Goal: Information Seeking & Learning: Learn about a topic

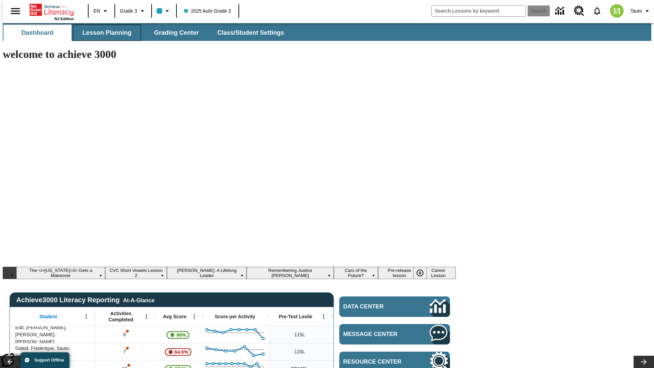
click at [104, 33] on span "Lesson Planning" at bounding box center [106, 33] width 49 height 8
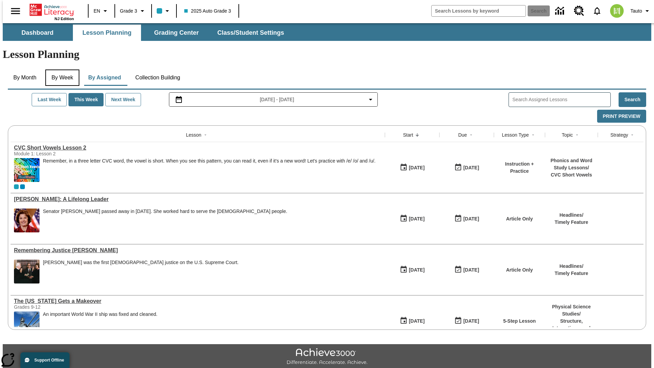
click at [61, 70] on button "By Week" at bounding box center [62, 78] width 34 height 16
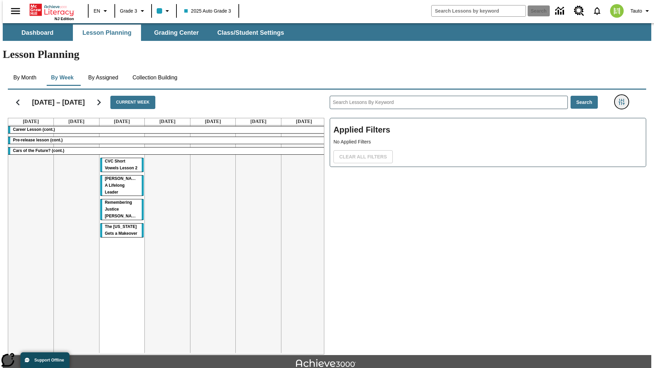
click at [624, 99] on icon "Filters Side menu" at bounding box center [622, 102] width 6 height 6
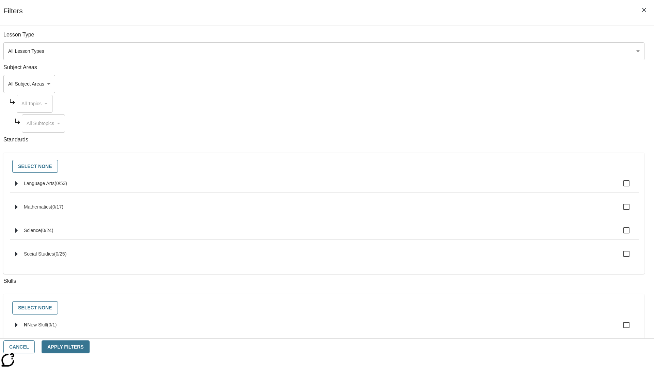
click at [491, 84] on body "Skip to main content NJ Edition EN Grade 3 2025 Auto Grade 3 Search 0 Tauto Das…" at bounding box center [327, 211] width 649 height 376
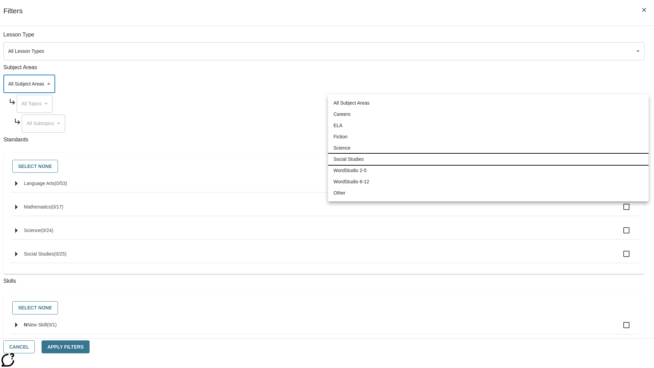
click at [488, 159] on li "Social Studies" at bounding box center [488, 159] width 321 height 11
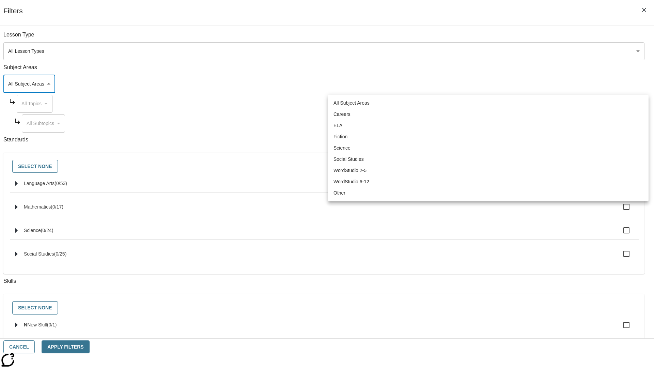
type input "3"
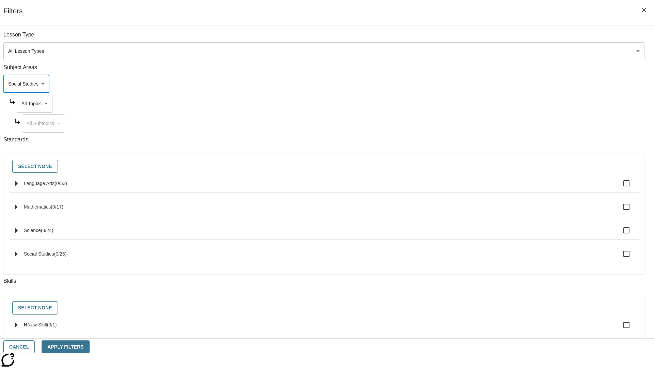
scroll to position [65, 0]
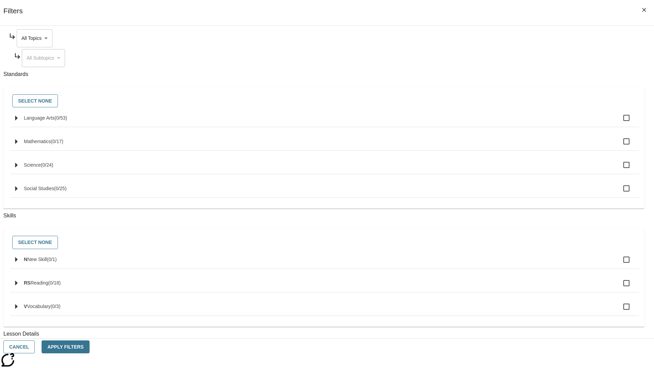
click at [497, 38] on body "Skip to main content NJ Edition EN Grade 3 2025 Auto Grade 3 Search 0 Tauto Das…" at bounding box center [327, 211] width 649 height 376
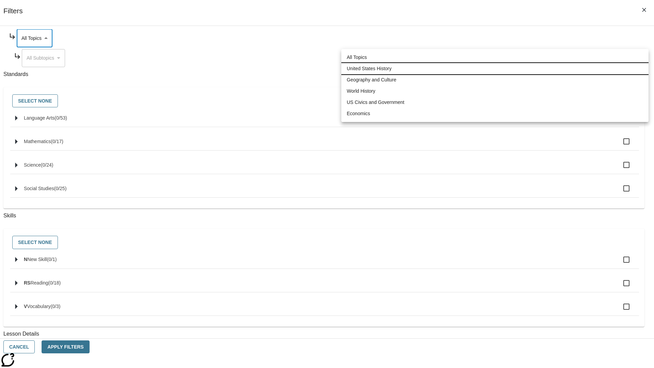
click at [495, 69] on li "United States History" at bounding box center [495, 68] width 307 height 11
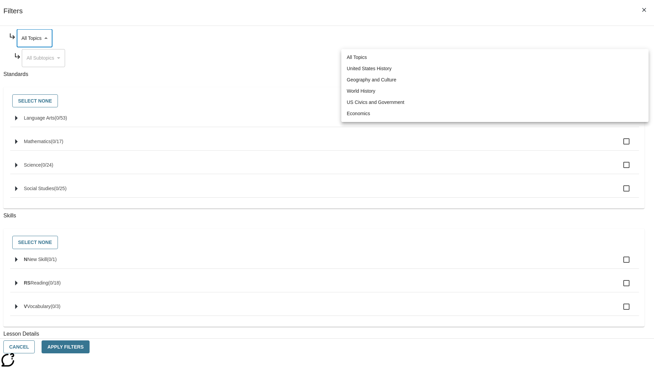
type input "184"
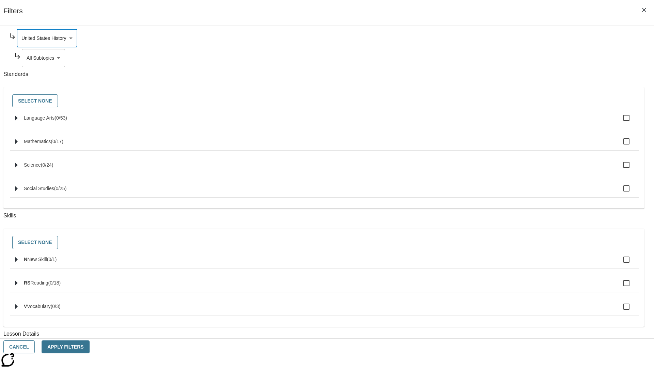
click at [500, 58] on body "Skip to main content NJ Edition EN Grade 3 2025 Auto Grade 3 Search 0 Tauto Das…" at bounding box center [327, 211] width 649 height 376
click at [497, 38] on body "Skip to main content NJ Edition EN Grade 3 2025 Auto Grade 3 Search 0 Tauto Das…" at bounding box center [327, 211] width 649 height 376
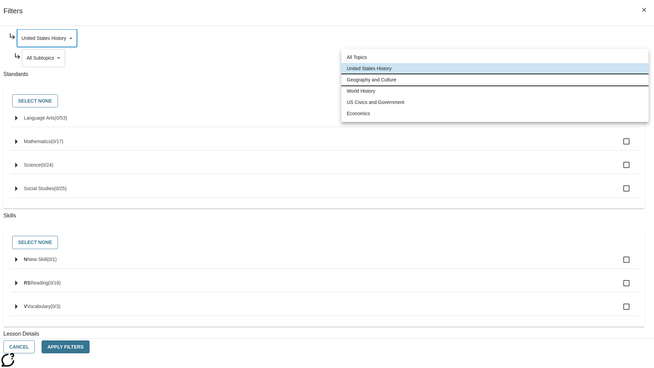
click at [495, 80] on li "Geography and Culture" at bounding box center [495, 79] width 307 height 11
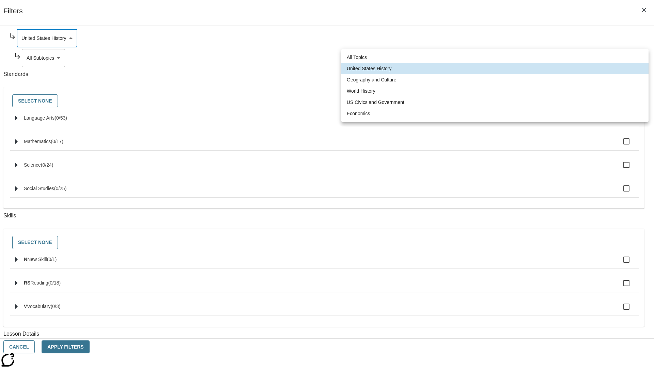
type input "186"
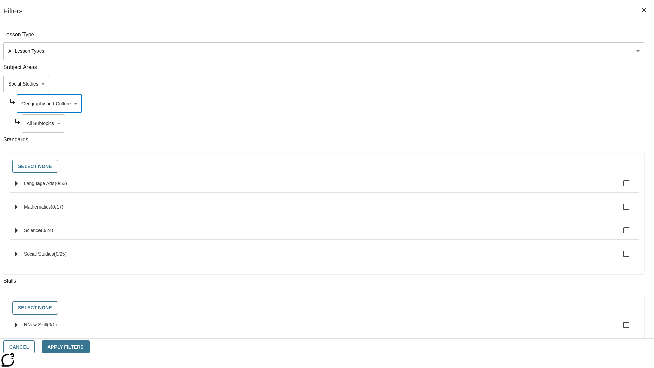
scroll to position [85, 0]
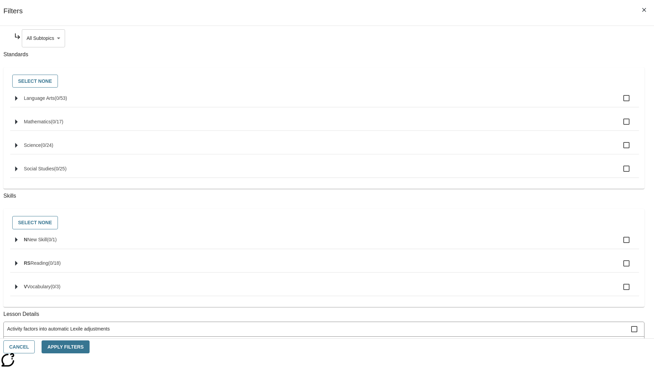
click at [500, 38] on body "Skip to main content NJ Edition EN Grade 3 2025 Auto Grade 3 Search 0 Tauto Das…" at bounding box center [327, 211] width 649 height 376
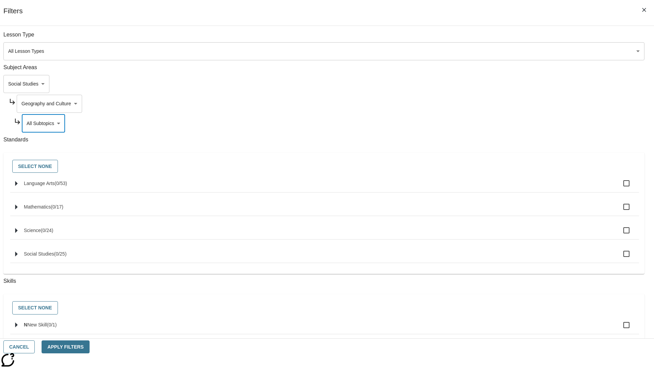
scroll to position [65, 0]
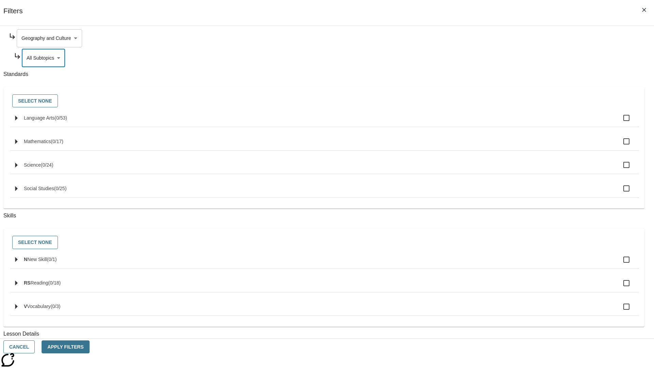
click at [497, 38] on body "Skip to main content NJ Edition EN Grade 3 2025 Auto Grade 3 Search 0 Tauto Das…" at bounding box center [327, 211] width 649 height 376
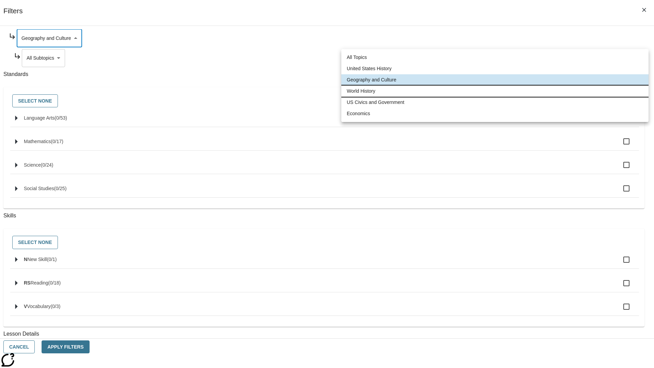
click at [495, 91] on li "World History" at bounding box center [495, 91] width 307 height 11
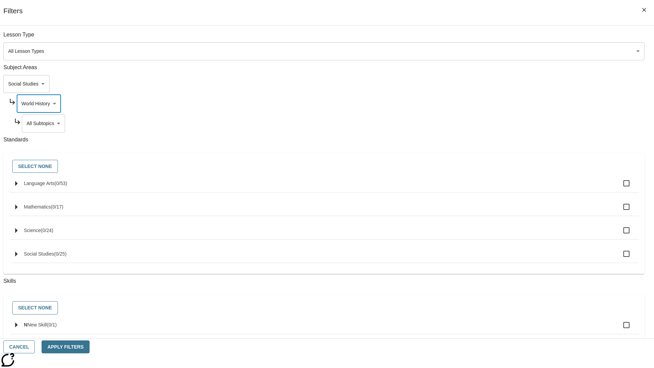
scroll to position [85, 0]
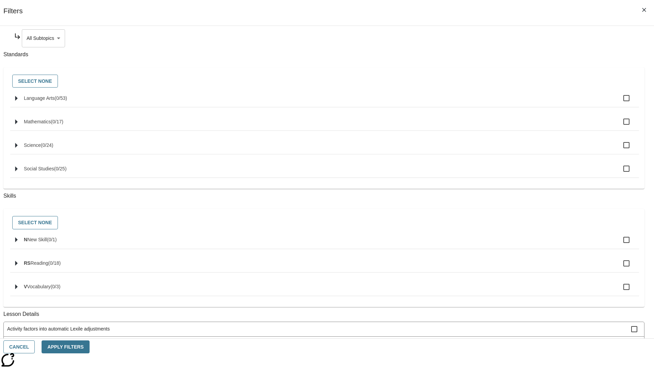
click at [500, 38] on body "Skip to main content NJ Edition EN Grade 3 2025 Auto Grade 3 Search 0 Tauto Das…" at bounding box center [327, 211] width 649 height 376
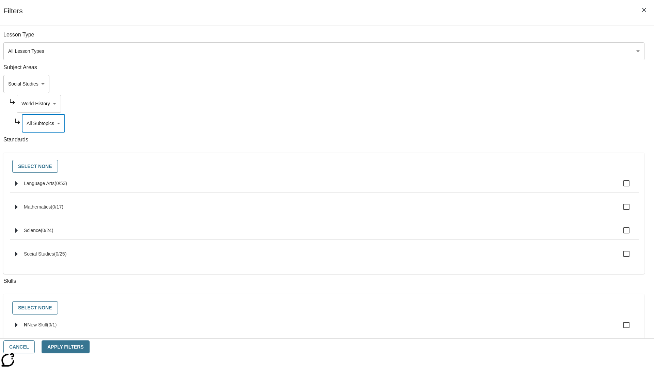
scroll to position [65, 0]
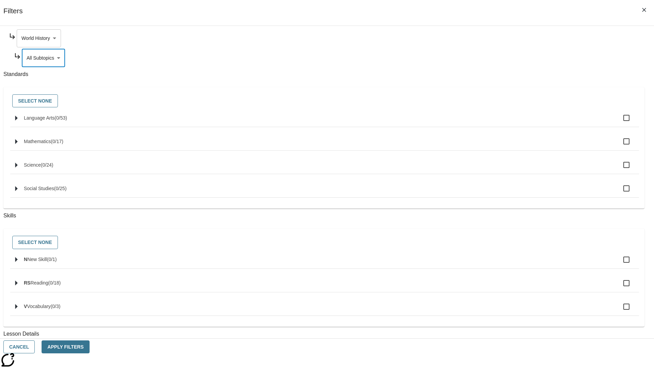
click at [497, 38] on body "Skip to main content NJ Edition EN Grade 3 2025 Auto Grade 3 Search 0 Tauto Das…" at bounding box center [327, 211] width 649 height 376
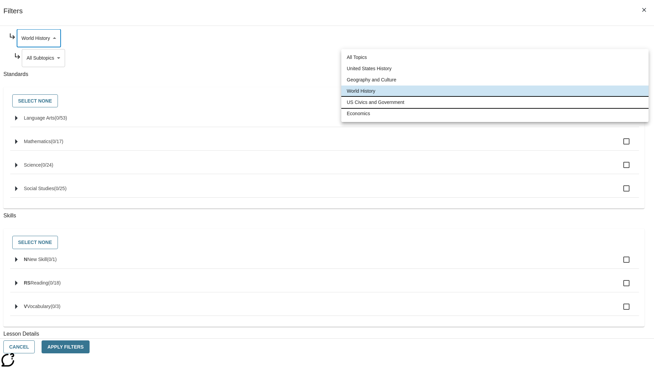
click at [495, 102] on li "US Civics and Government" at bounding box center [495, 102] width 307 height 11
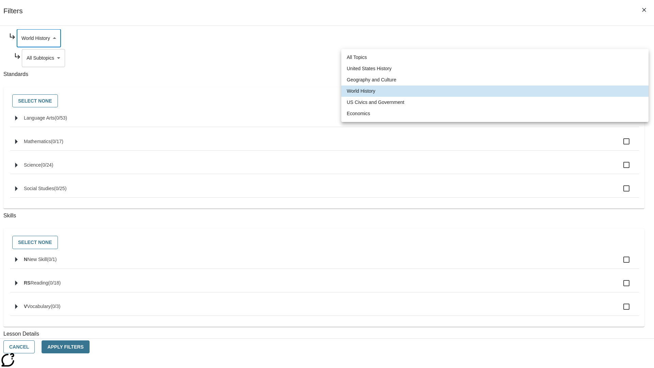
type input "194"
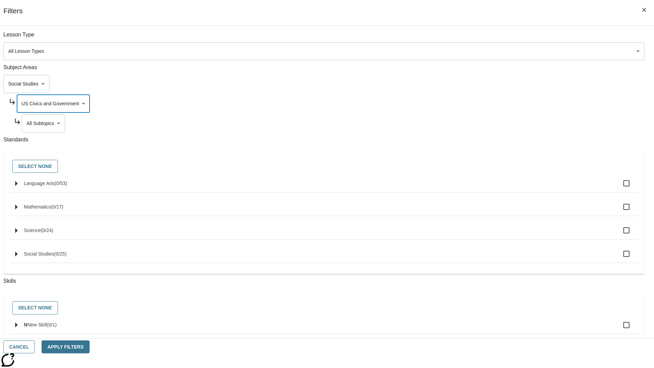
click at [500, 38] on body "Skip to main content NJ Edition EN Grade 3 2025 Auto Grade 3 Search 0 Tauto Das…" at bounding box center [327, 211] width 649 height 376
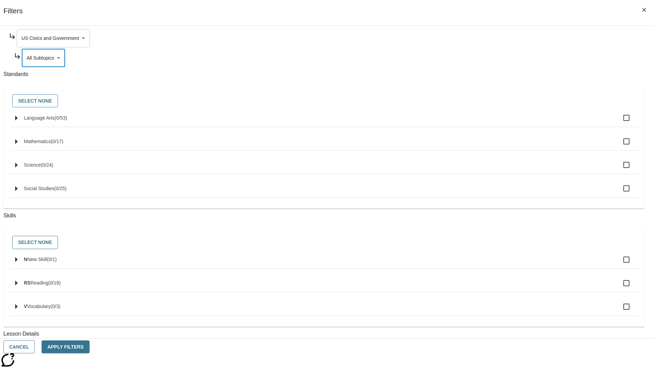
click at [497, 38] on body "Skip to main content NJ Edition EN Grade 3 2025 Auto Grade 3 Search 0 Tauto Das…" at bounding box center [327, 211] width 649 height 376
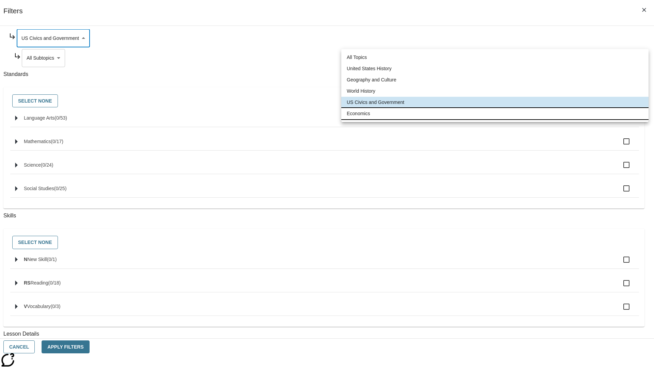
click at [495, 114] on li "Economics" at bounding box center [495, 113] width 307 height 11
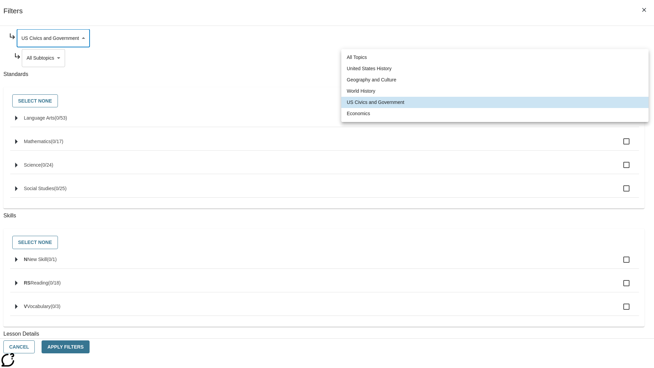
type input "195"
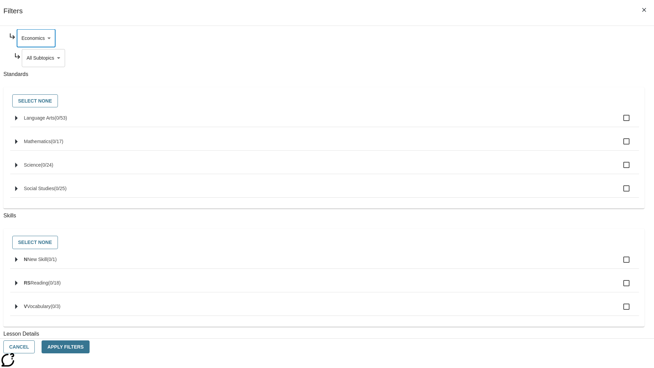
scroll to position [0, 0]
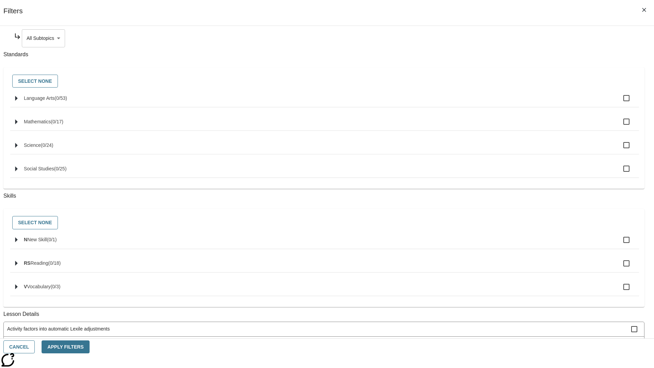
click at [500, 38] on body "Skip to main content NJ Edition EN Grade 3 2025 Auto Grade 3 Search 0 Tauto Das…" at bounding box center [327, 211] width 649 height 376
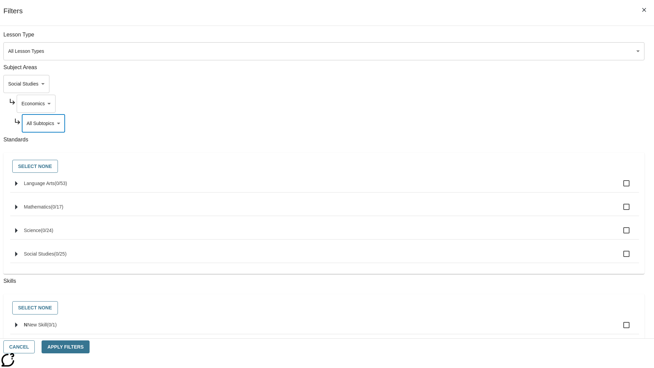
click at [490, 38] on body "Skip to main content NJ Edition EN Grade 3 2025 Auto Grade 3 Search 0 Tauto Das…" at bounding box center [327, 211] width 649 height 376
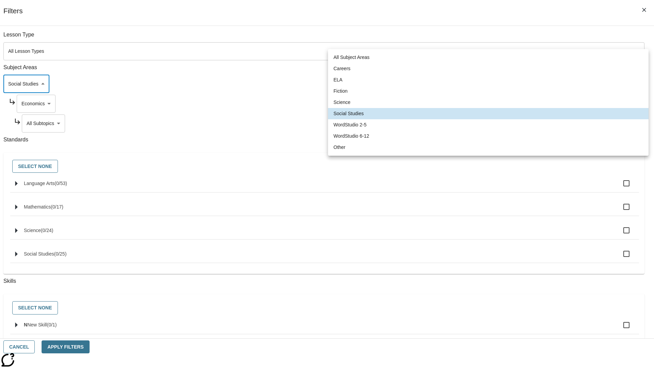
scroll to position [46, 0]
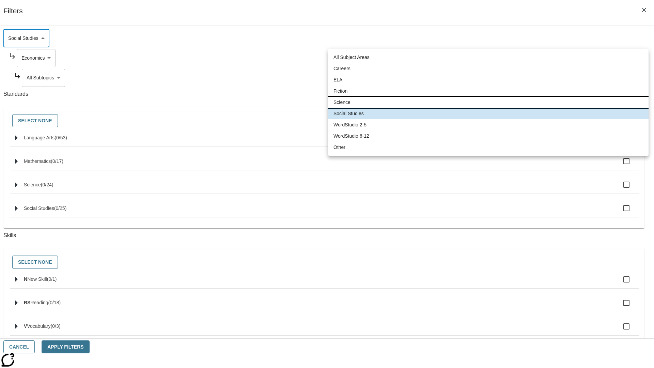
click at [488, 102] on li "Science" at bounding box center [488, 102] width 321 height 11
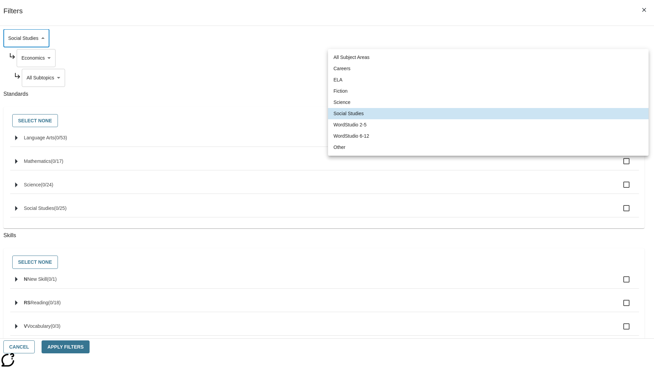
type input "2"
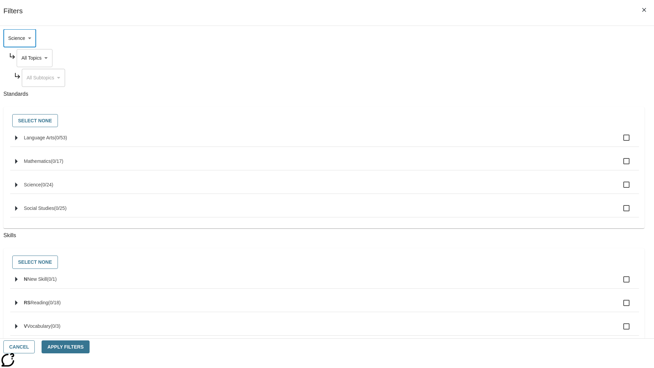
scroll to position [0, 0]
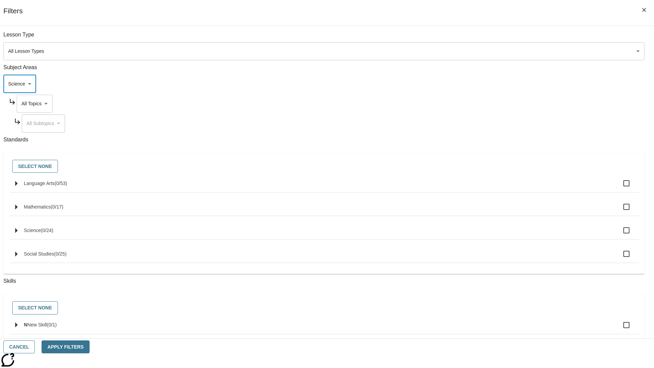
click at [497, 38] on body "Skip to main content NJ Edition EN Grade 3 2025 Auto Grade 3 Search 0 Tauto Das…" at bounding box center [327, 211] width 649 height 376
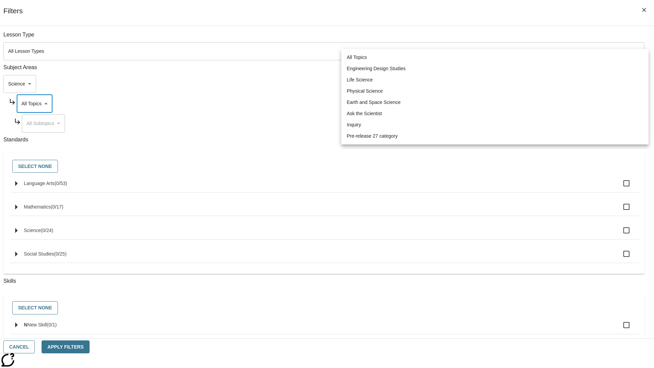
scroll to position [65, 0]
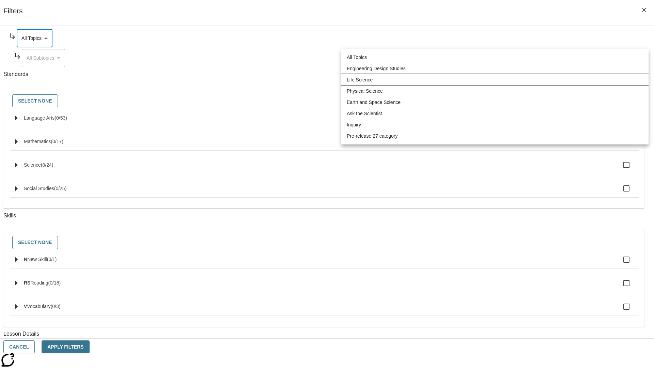
click at [495, 80] on li "Life Science" at bounding box center [495, 79] width 307 height 11
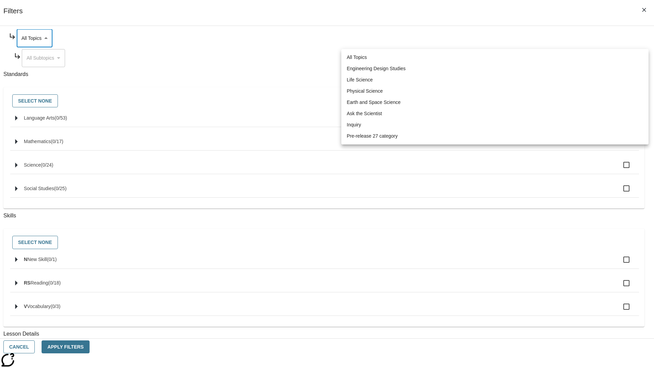
type input "189"
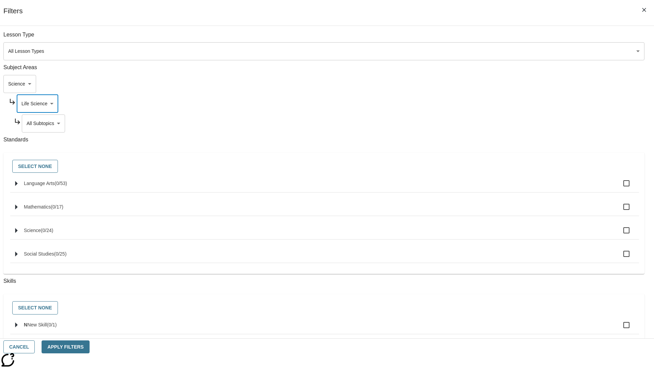
scroll to position [85, 0]
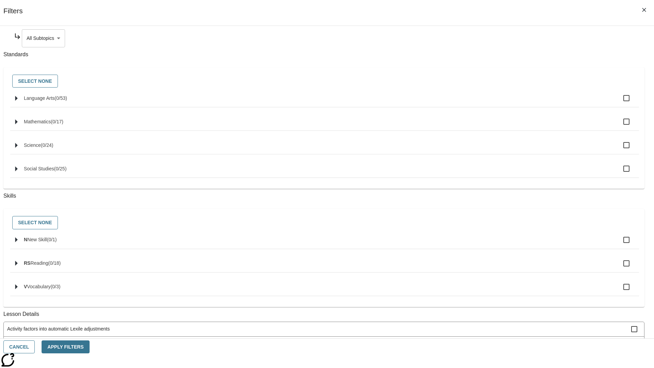
click at [500, 38] on body "Skip to main content NJ Edition EN Grade 3 2025 Auto Grade 3 Search 0 Tauto Das…" at bounding box center [327, 211] width 649 height 376
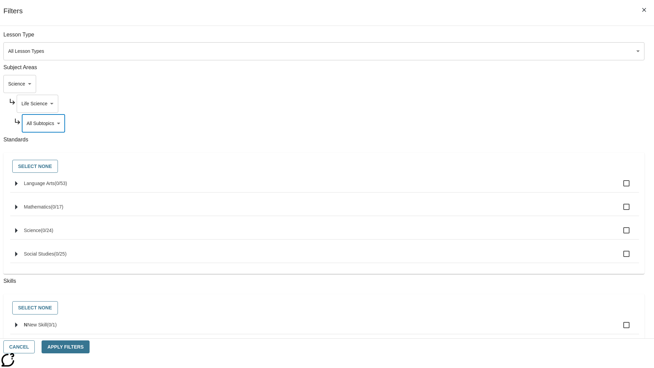
scroll to position [65, 0]
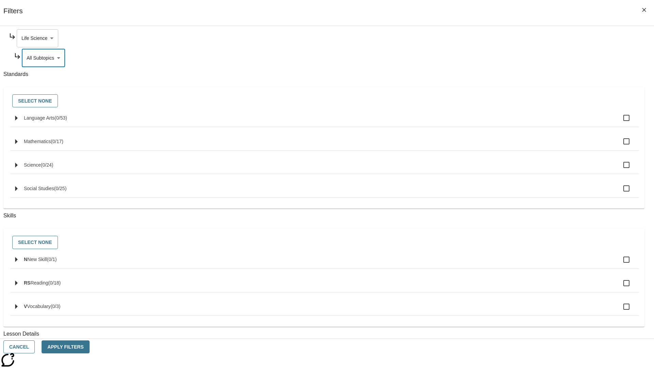
click at [497, 38] on body "Skip to main content NJ Edition EN Grade 3 2025 Auto Grade 3 Search 0 Tauto Das…" at bounding box center [327, 211] width 649 height 376
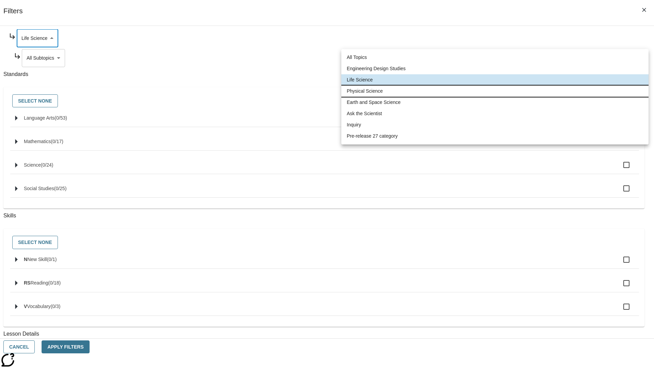
click at [495, 91] on li "Physical Science" at bounding box center [495, 91] width 307 height 11
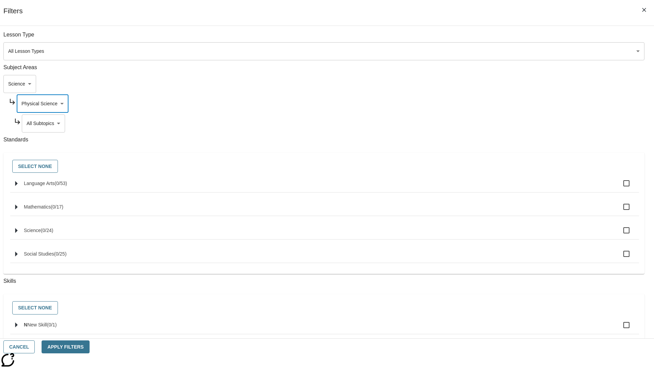
scroll to position [85, 0]
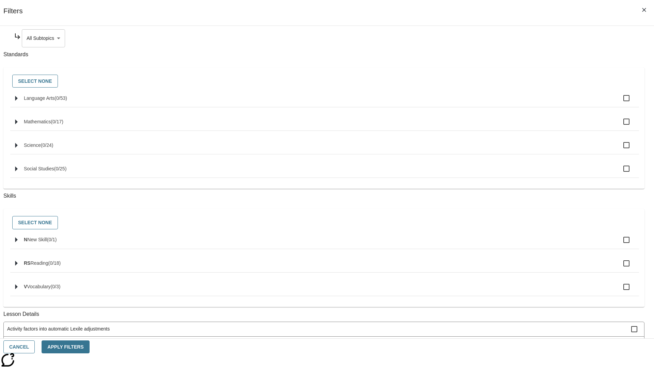
click at [500, 38] on body "Skip to main content NJ Edition EN Grade 3 2025 Auto Grade 3 Search 0 Tauto Das…" at bounding box center [327, 211] width 649 height 376
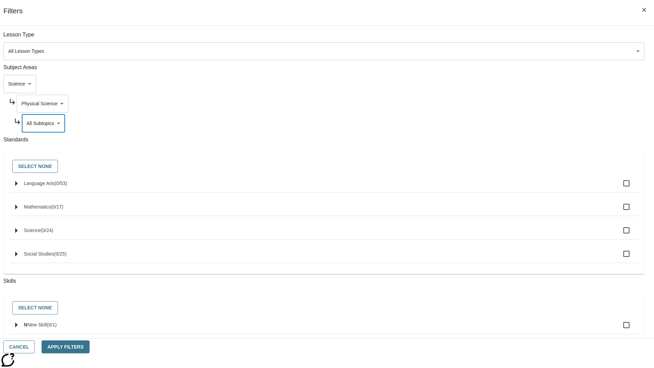
scroll to position [65, 0]
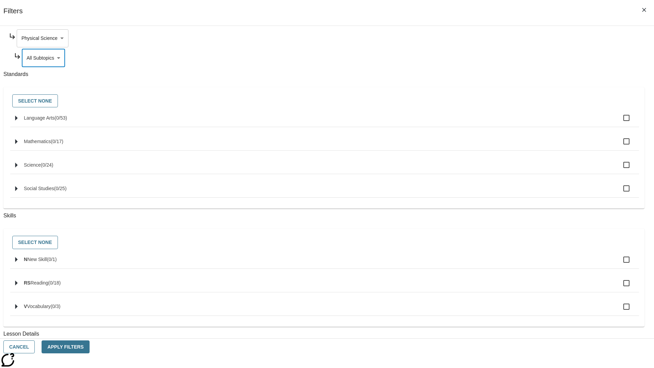
click at [497, 38] on body "Skip to main content NJ Edition EN Grade 3 2025 Auto Grade 3 Search 0 Tauto Das…" at bounding box center [327, 211] width 649 height 376
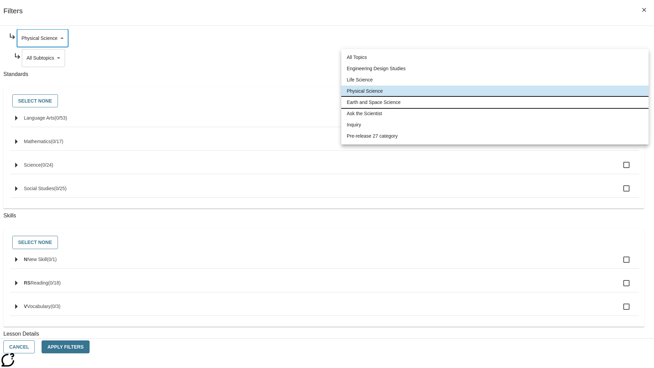
click at [495, 102] on li "Earth and Space Science" at bounding box center [495, 102] width 307 height 11
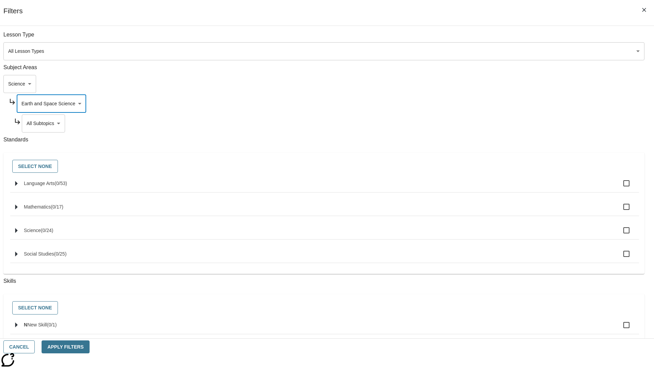
scroll to position [85, 0]
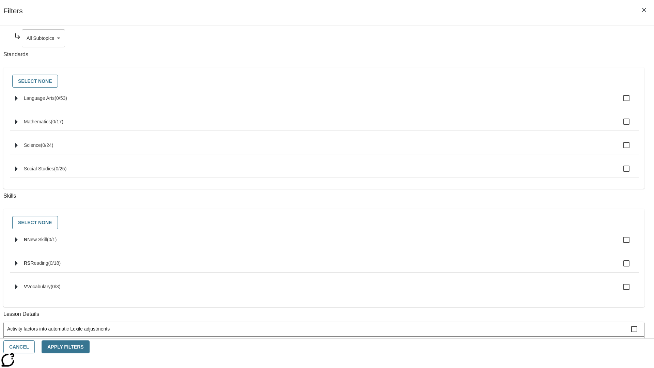
click at [500, 38] on body "Skip to main content NJ Edition EN Grade 3 2025 Auto Grade 3 Search 0 Tauto Das…" at bounding box center [327, 211] width 649 height 376
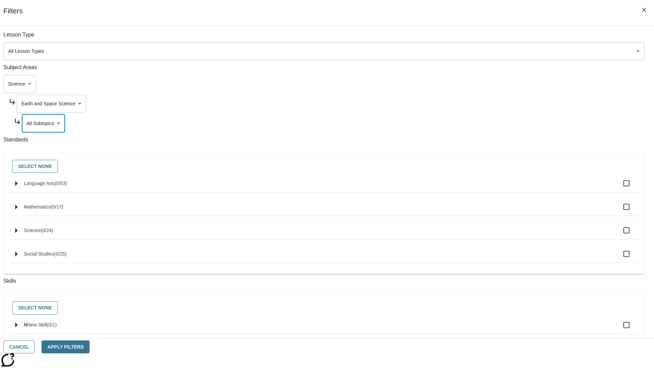
scroll to position [65, 0]
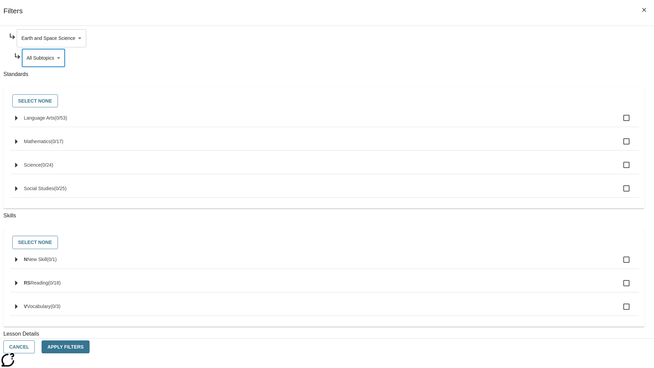
click at [497, 38] on body "Skip to main content NJ Edition EN Grade 3 2025 Auto Grade 3 Search 0 Tauto Das…" at bounding box center [327, 211] width 649 height 376
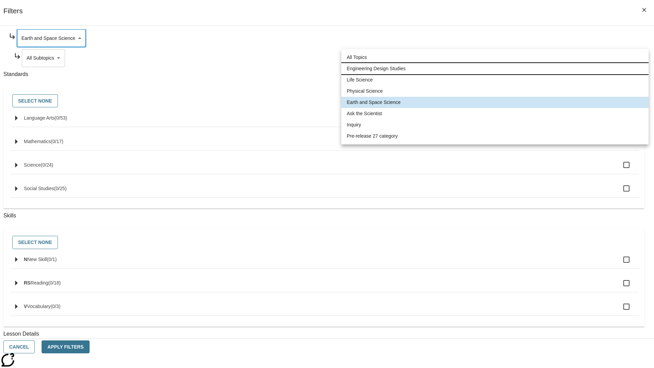
click at [495, 69] on li "Engineering Design Studies" at bounding box center [495, 68] width 307 height 11
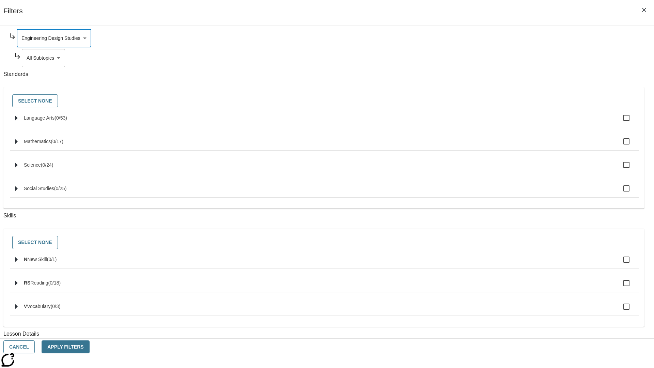
scroll to position [0, 0]
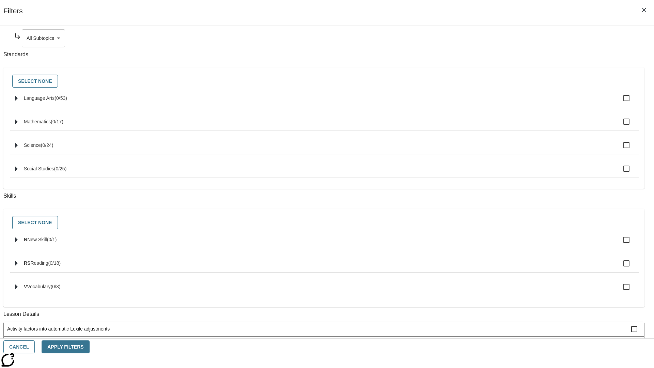
click at [500, 38] on body "Skip to main content NJ Edition EN Grade 3 2025 Auto Grade 3 Search 0 Tauto Das…" at bounding box center [327, 211] width 649 height 376
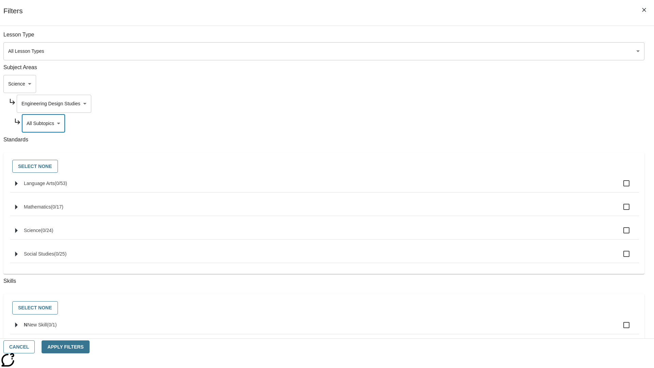
click at [497, 38] on body "Skip to main content NJ Edition EN Grade 3 2025 Auto Grade 3 Search 0 Tauto Das…" at bounding box center [327, 211] width 649 height 376
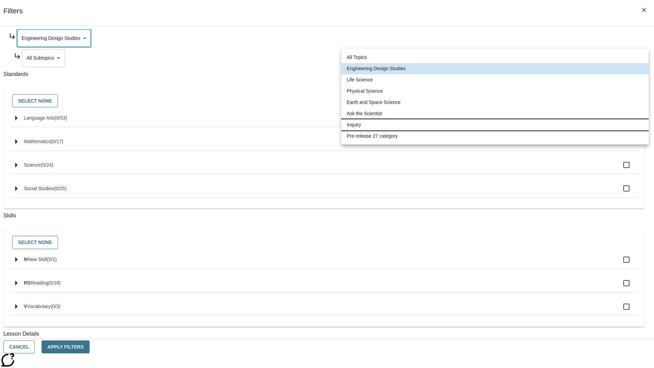
click at [495, 125] on li "Inquiry" at bounding box center [495, 124] width 307 height 11
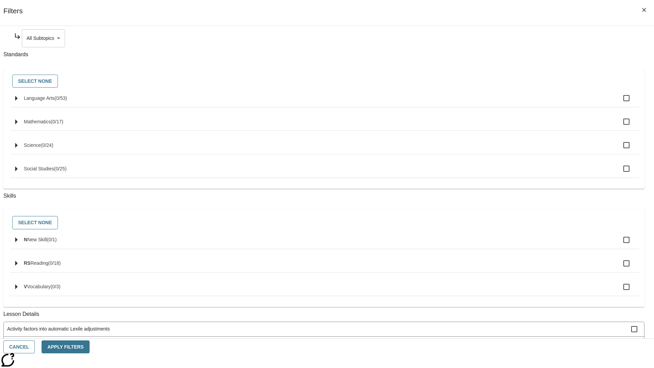
click at [500, 38] on body "Skip to main content NJ Edition EN Grade 3 2025 Auto Grade 3 Search 0 Tauto Das…" at bounding box center [327, 211] width 649 height 376
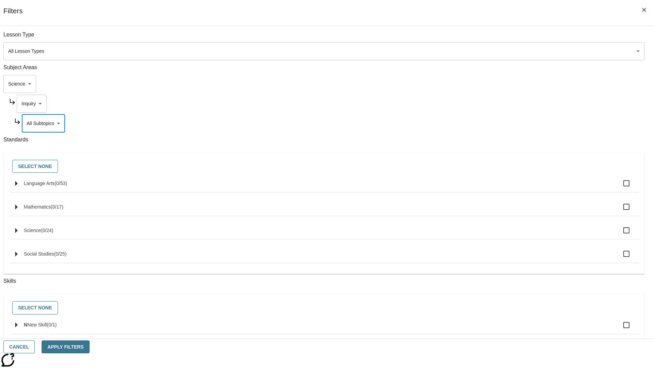
click at [497, 38] on body "Skip to main content NJ Edition EN Grade 3 2025 Auto Grade 3 Search 0 Tauto Das…" at bounding box center [327, 211] width 649 height 376
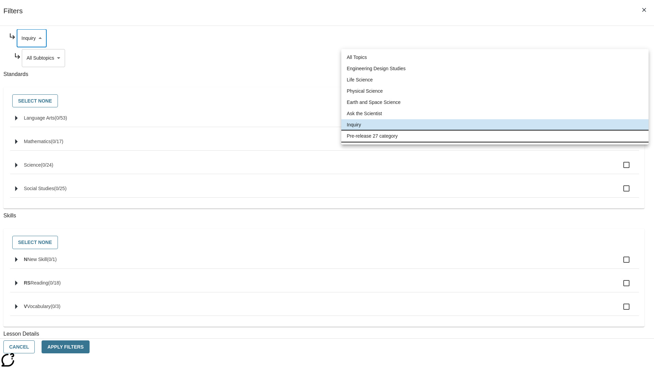
click at [495, 136] on li "Pre-release 27 category" at bounding box center [495, 136] width 307 height 11
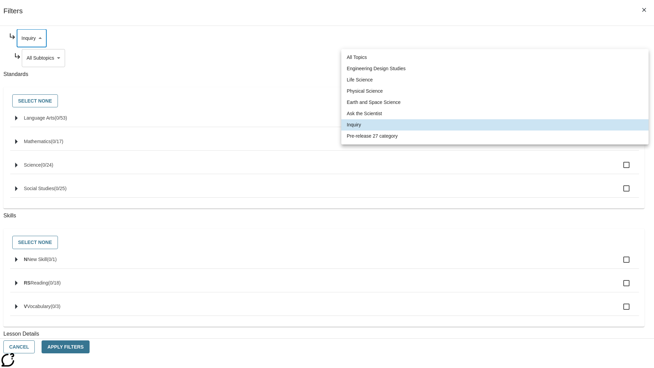
type input "271"
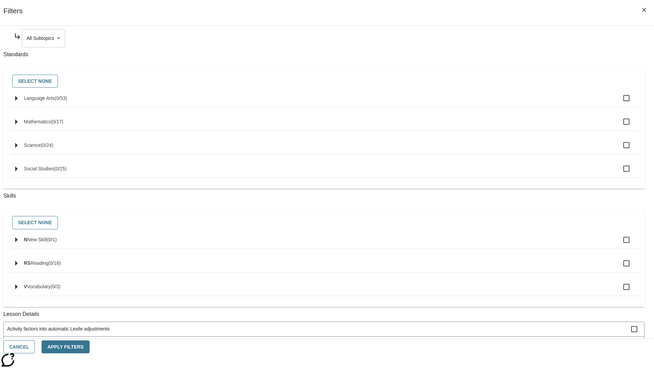
click at [500, 38] on body "Skip to main content NJ Edition EN Grade 3 2025 Auto Grade 3 Search 0 Tauto Das…" at bounding box center [327, 211] width 649 height 376
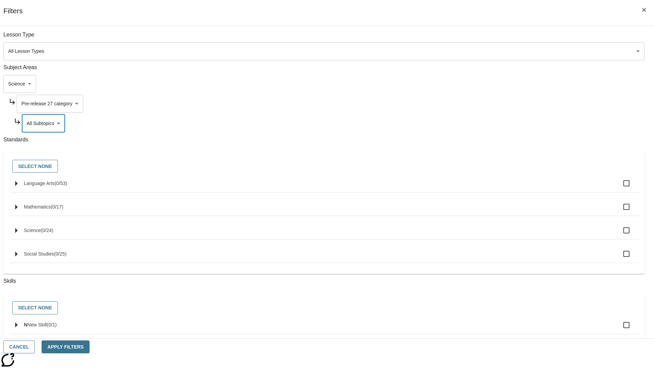
click at [490, 38] on body "Skip to main content NJ Edition EN Grade 3 2025 Auto Grade 3 Search 0 Tauto Das…" at bounding box center [327, 211] width 649 height 376
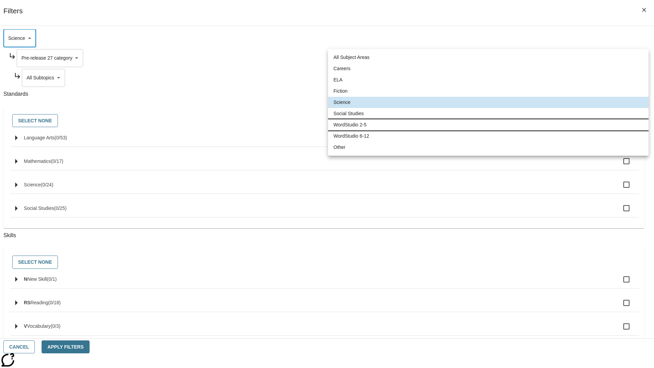
click at [488, 125] on li "WordStudio 2-5" at bounding box center [488, 124] width 321 height 11
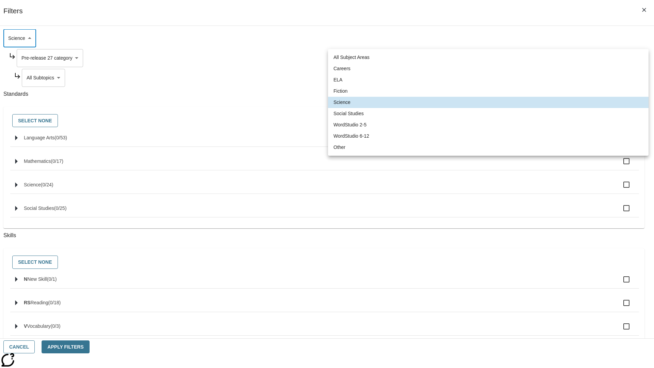
type input "6"
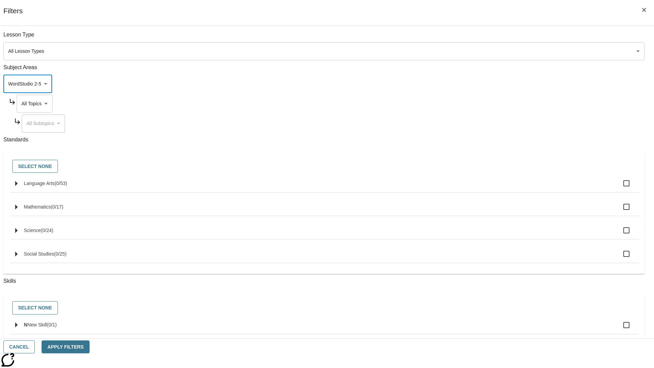
click at [497, 38] on body "Skip to main content NJ Edition EN Grade 3 2025 Auto Grade 3 Search 0 Tauto Das…" at bounding box center [327, 211] width 649 height 376
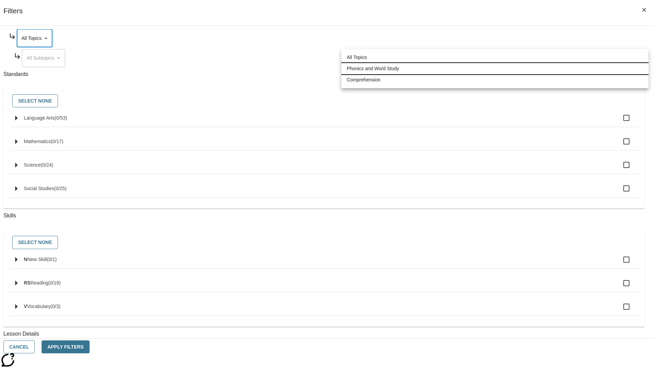
click at [495, 69] on li "Phonics and Word Study" at bounding box center [495, 68] width 307 height 11
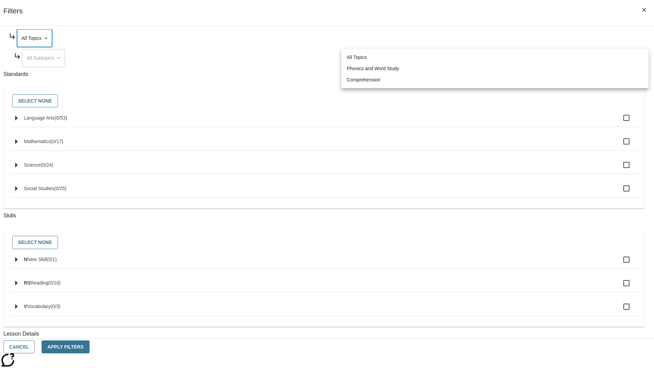
type input "249"
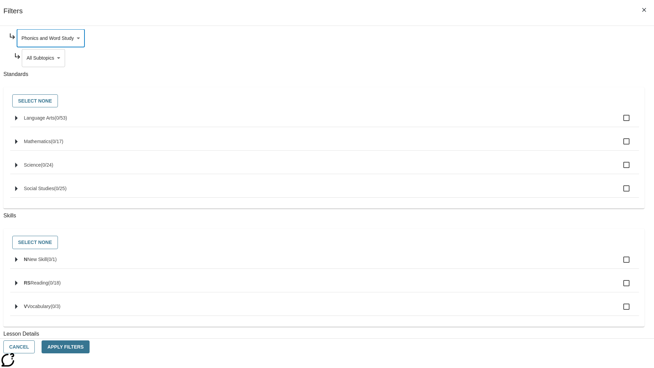
click at [500, 58] on body "Skip to main content NJ Edition EN Grade 3 2025 Auto Grade 3 Search 0 Tauto Das…" at bounding box center [327, 211] width 649 height 376
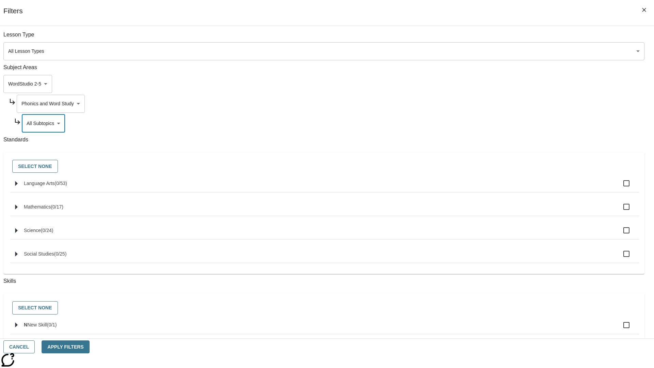
click at [497, 38] on body "Skip to main content NJ Edition EN Grade 3 2025 Auto Grade 3 Search 0 Tauto Das…" at bounding box center [327, 211] width 649 height 376
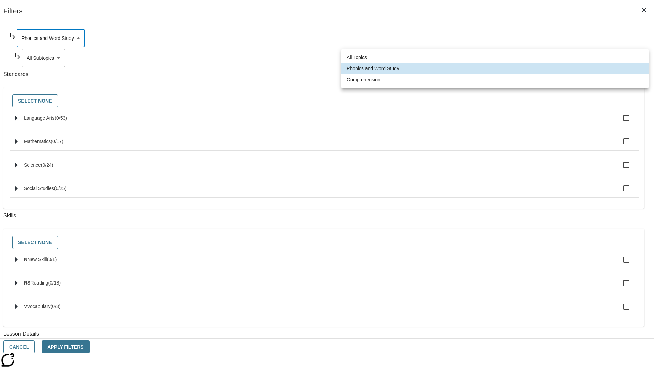
click at [495, 80] on li "Comprehension" at bounding box center [495, 79] width 307 height 11
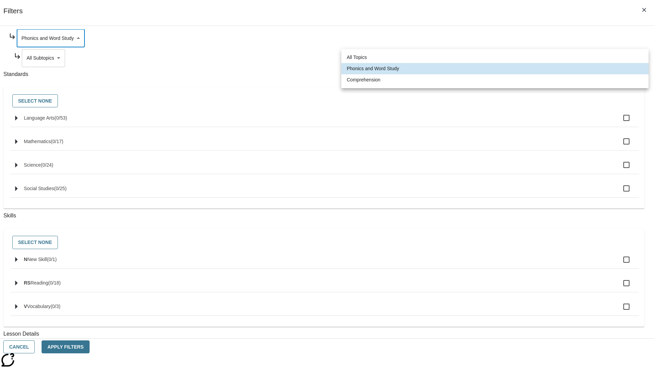
type input "252"
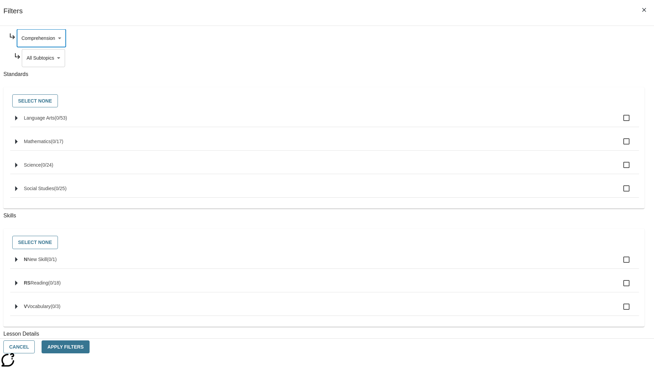
click at [500, 123] on body "Skip to main content NJ Edition EN Grade 3 2025 Auto Grade 3 Search 0 Tauto Das…" at bounding box center [327, 211] width 649 height 376
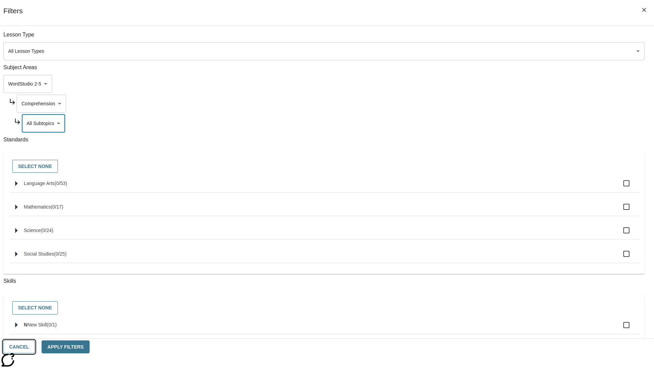
click at [35, 347] on button "Cancel" at bounding box center [18, 347] width 31 height 13
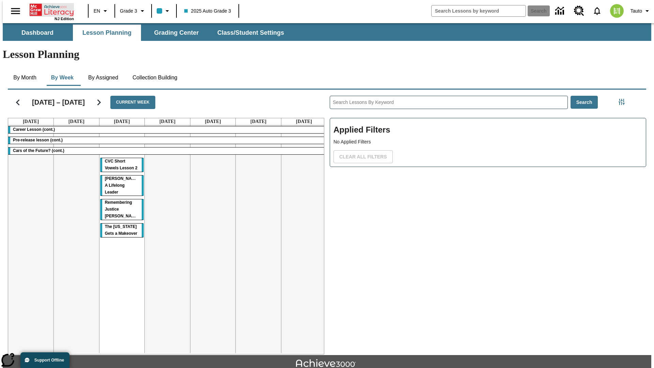
click at [49, 9] on icon "Home" at bounding box center [52, 10] width 45 height 14
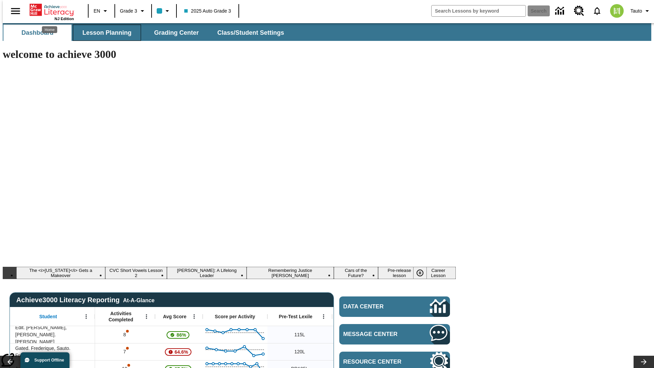
click at [104, 33] on span "Lesson Planning" at bounding box center [106, 33] width 49 height 8
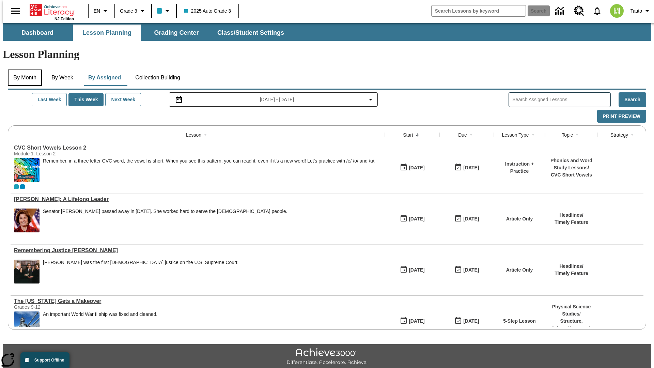
click at [23, 70] on button "By Month" at bounding box center [25, 78] width 34 height 16
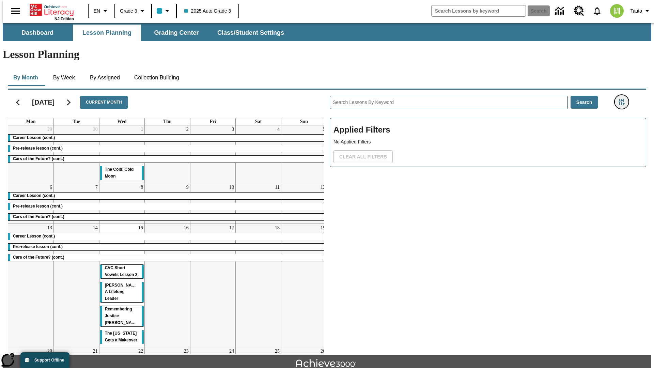
click at [624, 99] on icon "Filters Side menu" at bounding box center [622, 102] width 6 height 6
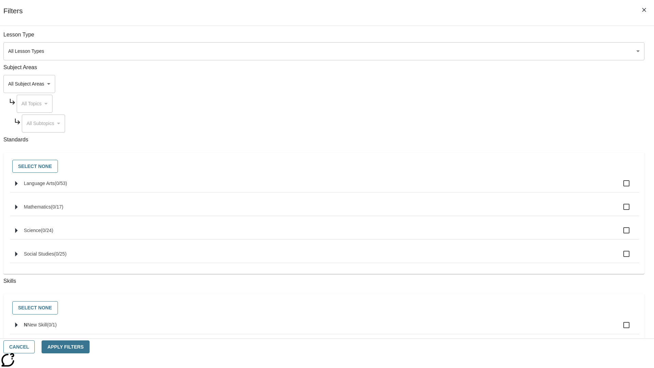
click at [491, 84] on body "Skip to main content [GEOGRAPHIC_DATA] Edition EN Grade 3 2025 Auto Grade 3 Sea…" at bounding box center [327, 211] width 649 height 376
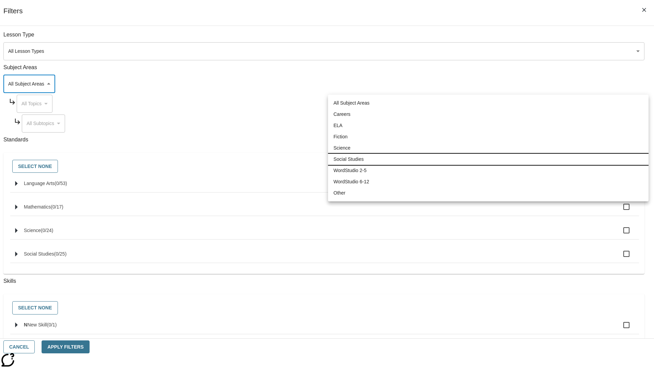
click at [488, 159] on li "Social Studies" at bounding box center [488, 159] width 321 height 11
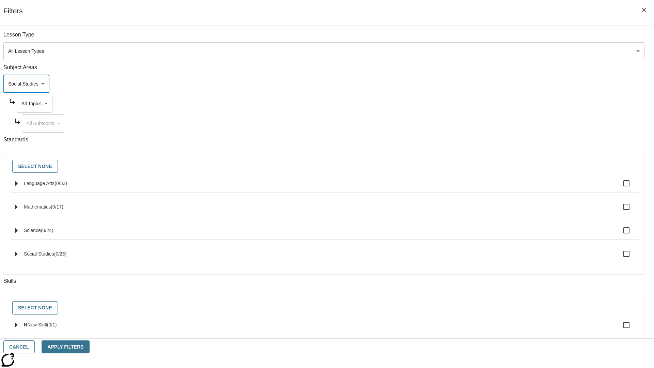
type input "3"
click at [497, 104] on body "Skip to main content [GEOGRAPHIC_DATA] Edition EN Grade 3 2025 Auto Grade 3 Sea…" at bounding box center [327, 211] width 649 height 376
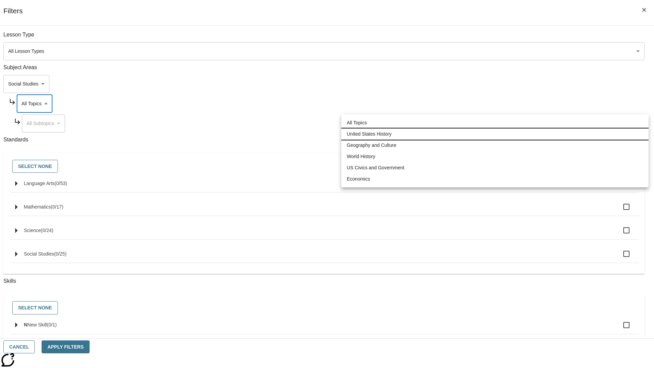
click at [495, 134] on li "United States History" at bounding box center [495, 134] width 307 height 11
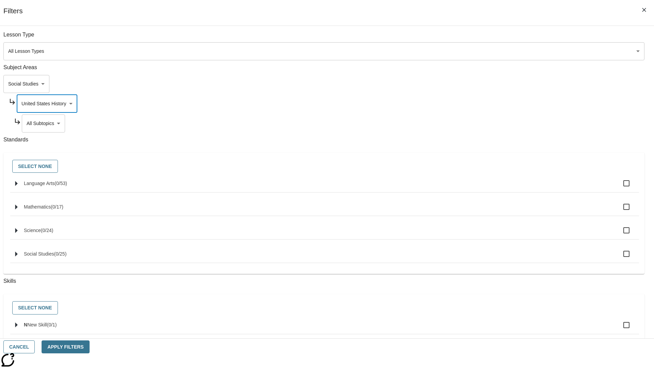
click at [500, 123] on body "Skip to main content [GEOGRAPHIC_DATA] Edition EN Grade 3 2025 Auto Grade 3 Sea…" at bounding box center [327, 211] width 649 height 376
click at [497, 38] on body "Skip to main content [GEOGRAPHIC_DATA] Edition EN Grade 3 2025 Auto Grade 3 Sea…" at bounding box center [327, 211] width 649 height 376
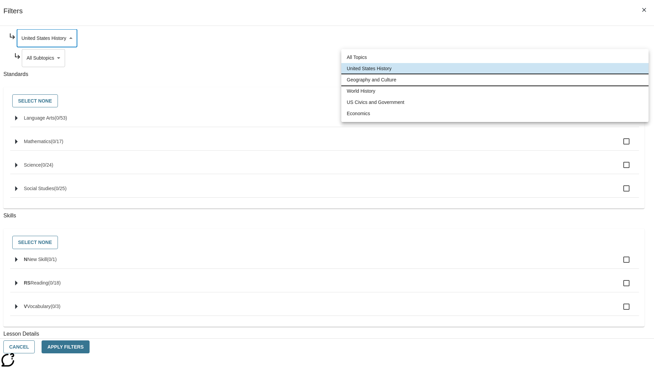
click at [495, 80] on li "Geography and Culture" at bounding box center [495, 79] width 307 height 11
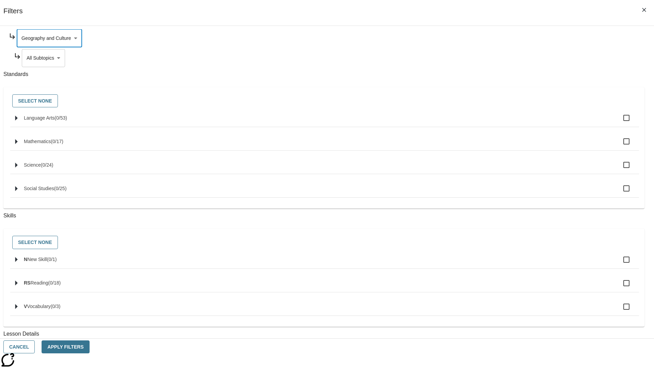
click at [500, 58] on body "Skip to main content [GEOGRAPHIC_DATA] Edition EN Grade 3 2025 Auto Grade 3 Sea…" at bounding box center [327, 211] width 649 height 376
click at [497, 104] on body "Skip to main content [GEOGRAPHIC_DATA] Edition EN Grade 3 2025 Auto Grade 3 Sea…" at bounding box center [327, 211] width 649 height 376
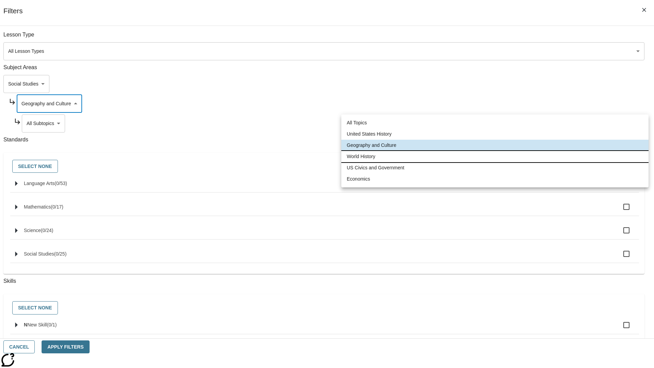
click at [495, 156] on li "World History" at bounding box center [495, 156] width 307 height 11
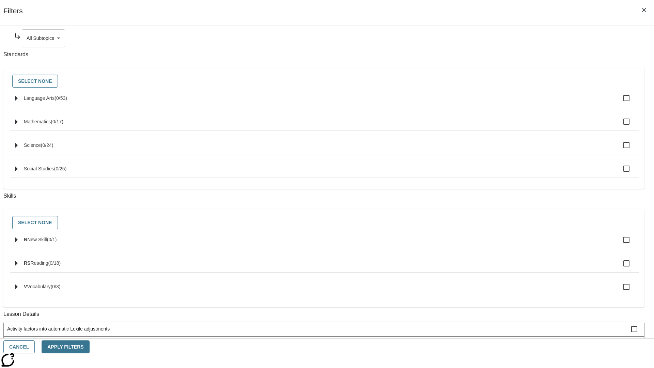
click at [500, 38] on body "Skip to main content [GEOGRAPHIC_DATA] Edition EN Grade 3 2025 Auto Grade 3 Sea…" at bounding box center [327, 211] width 649 height 376
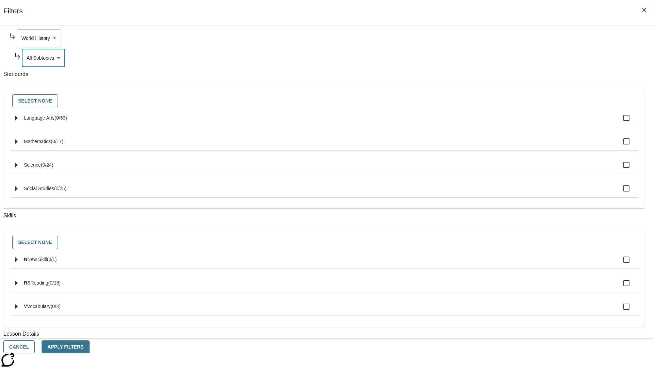
click at [497, 38] on body "Skip to main content [GEOGRAPHIC_DATA] Edition EN Grade 3 2025 Auto Grade 3 Sea…" at bounding box center [327, 211] width 649 height 376
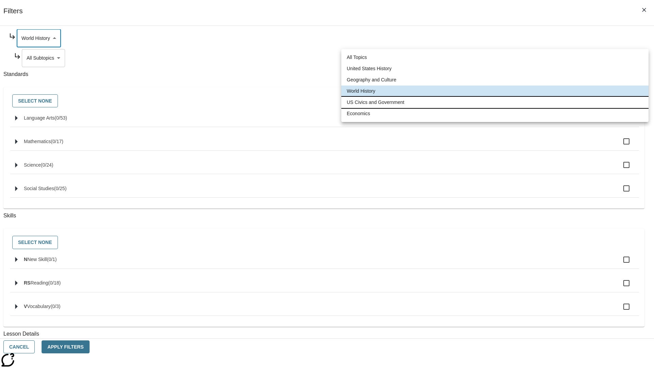
click at [495, 102] on li "US Civics and Government" at bounding box center [495, 102] width 307 height 11
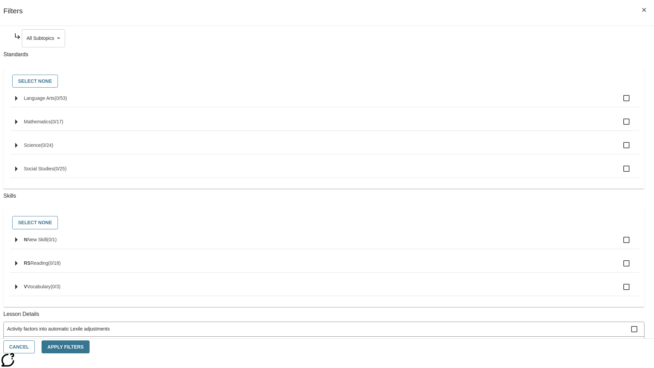
click at [500, 38] on body "Skip to main content [GEOGRAPHIC_DATA] Edition EN Grade 3 2025 Auto Grade 3 Sea…" at bounding box center [327, 211] width 649 height 376
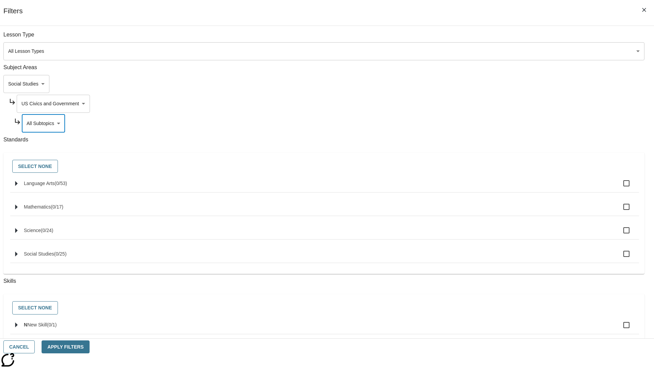
click at [497, 38] on body "Skip to main content [GEOGRAPHIC_DATA] Edition EN Grade 3 2025 Auto Grade 3 Sea…" at bounding box center [327, 211] width 649 height 376
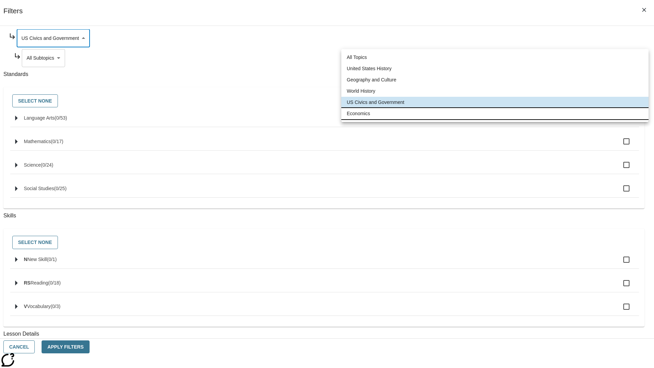
click at [495, 114] on li "Economics" at bounding box center [495, 113] width 307 height 11
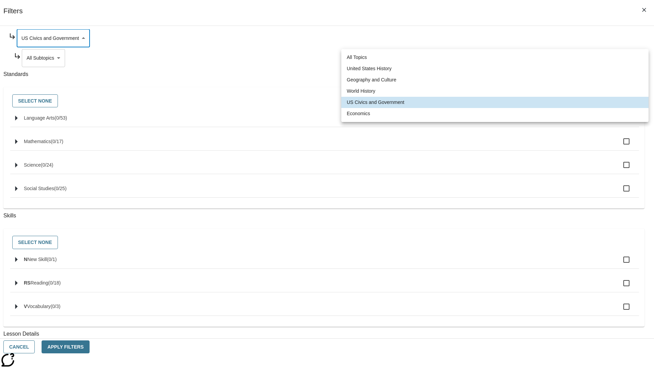
type input "195"
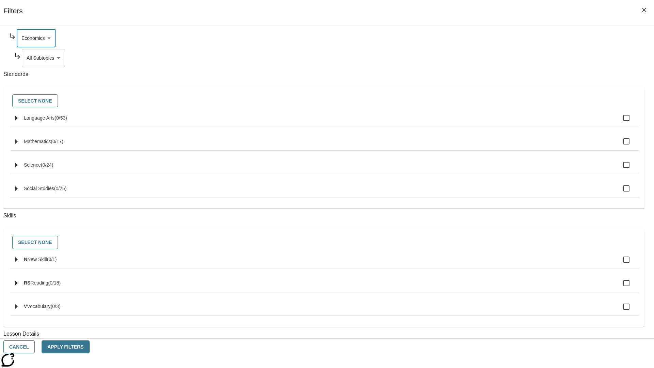
click at [500, 123] on body "Skip to main content [GEOGRAPHIC_DATA] Edition EN Grade 3 2025 Auto Grade 3 Sea…" at bounding box center [327, 211] width 649 height 376
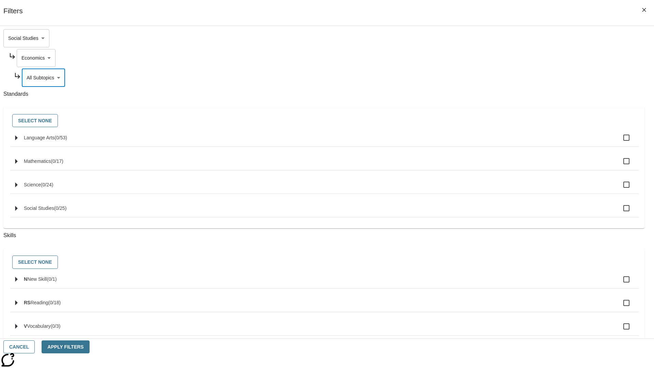
click at [490, 38] on body "Skip to main content [GEOGRAPHIC_DATA] Edition EN Grade 3 2025 Auto Grade 3 Sea…" at bounding box center [327, 211] width 649 height 376
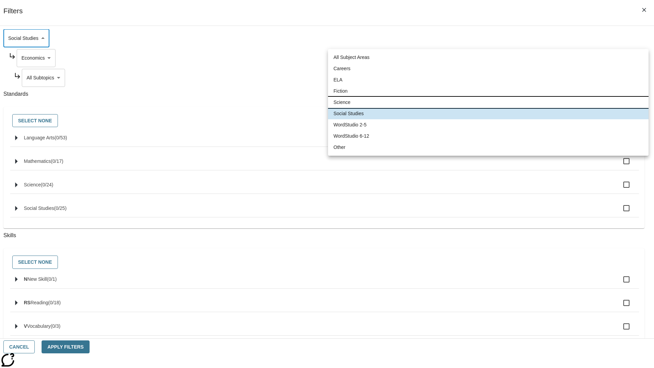
click at [488, 102] on li "Science" at bounding box center [488, 102] width 321 height 11
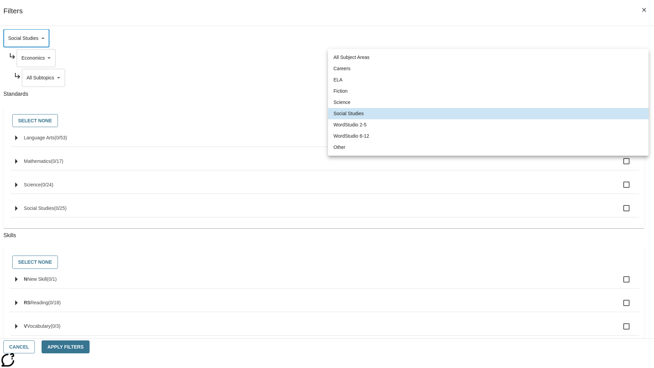
type input "2"
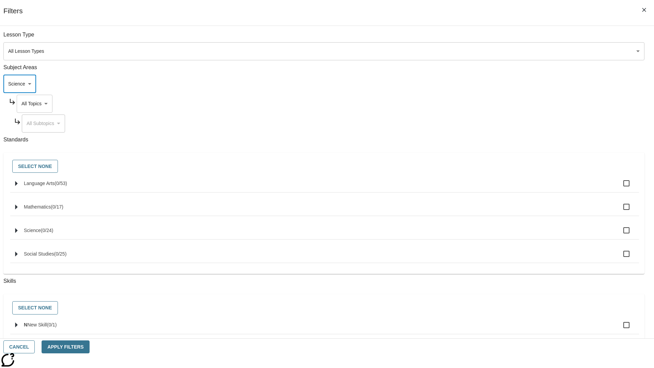
click at [497, 38] on body "Skip to main content [GEOGRAPHIC_DATA] Edition EN Grade 3 2025 Auto Grade 3 Sea…" at bounding box center [327, 211] width 649 height 376
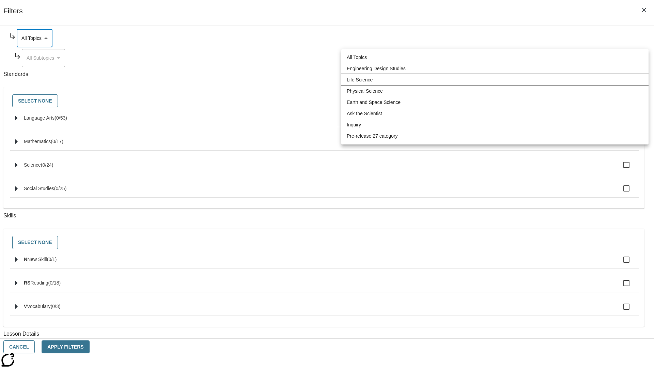
click at [495, 80] on li "Life Science" at bounding box center [495, 79] width 307 height 11
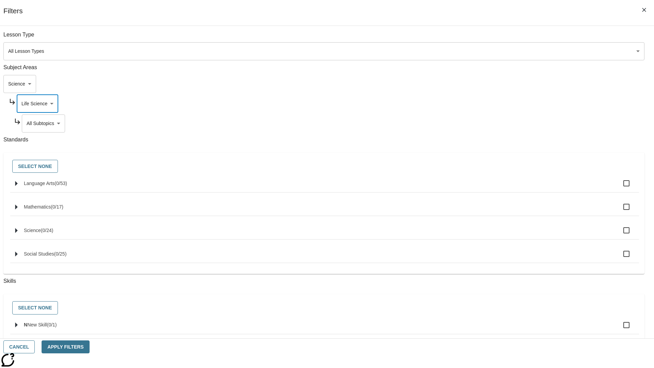
click at [500, 38] on body "Skip to main content [GEOGRAPHIC_DATA] Edition EN Grade 3 2025 Auto Grade 3 Sea…" at bounding box center [327, 211] width 649 height 376
click at [497, 38] on body "Skip to main content [GEOGRAPHIC_DATA] Edition EN Grade 3 2025 Auto Grade 3 Sea…" at bounding box center [327, 211] width 649 height 376
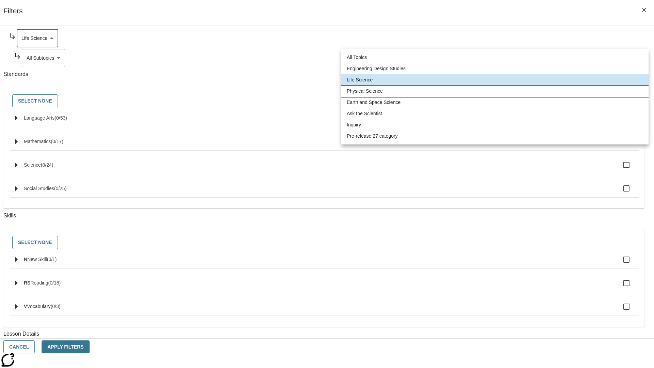
click at [495, 91] on li "Physical Science" at bounding box center [495, 91] width 307 height 11
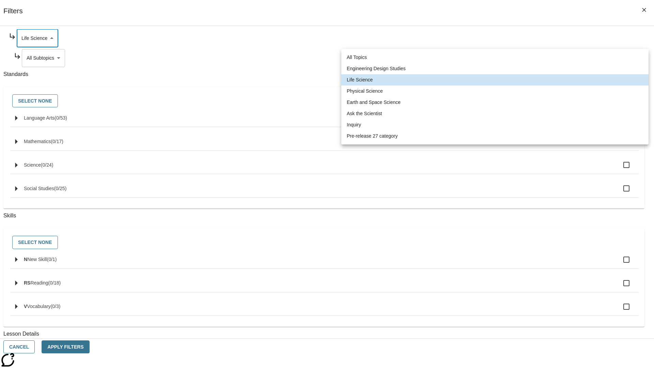
type input "190"
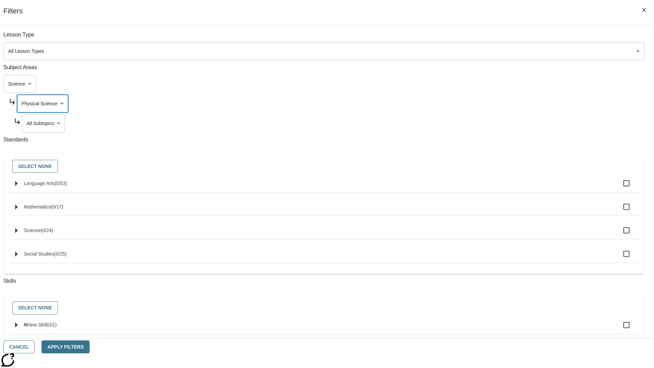
click at [500, 123] on body "Skip to main content [GEOGRAPHIC_DATA] Edition EN Grade 3 2025 Auto Grade 3 Sea…" at bounding box center [327, 211] width 649 height 376
click at [497, 104] on body "Skip to main content [GEOGRAPHIC_DATA] Edition EN Grade 3 2025 Auto Grade 3 Sea…" at bounding box center [327, 211] width 649 height 376
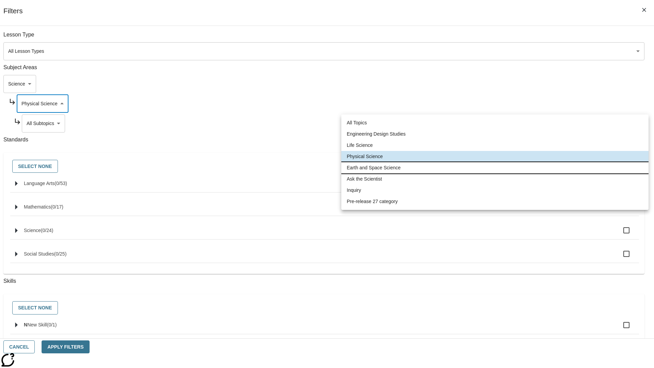
click at [495, 168] on li "Earth and Space Science" at bounding box center [495, 167] width 307 height 11
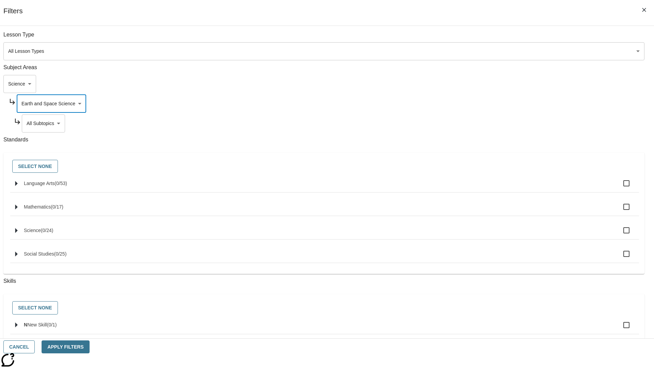
click at [500, 38] on body "Skip to main content [GEOGRAPHIC_DATA] Edition EN Grade 3 2025 Auto Grade 3 Sea…" at bounding box center [327, 211] width 649 height 376
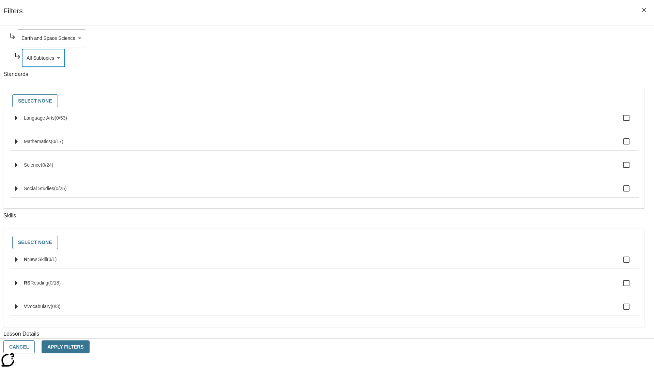
click at [497, 38] on body "Skip to main content [GEOGRAPHIC_DATA] Edition EN Grade 3 2025 Auto Grade 3 Sea…" at bounding box center [327, 211] width 649 height 376
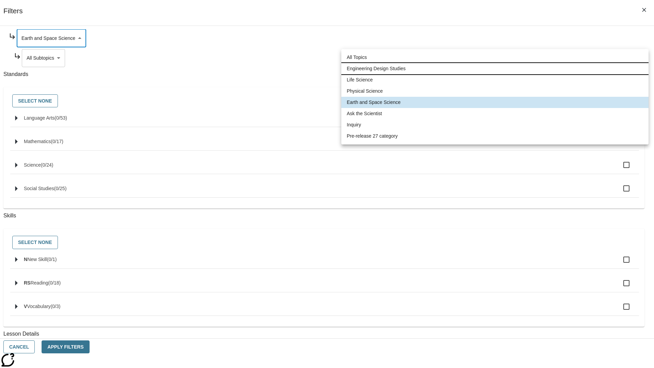
click at [495, 69] on li "Engineering Design Studies" at bounding box center [495, 68] width 307 height 11
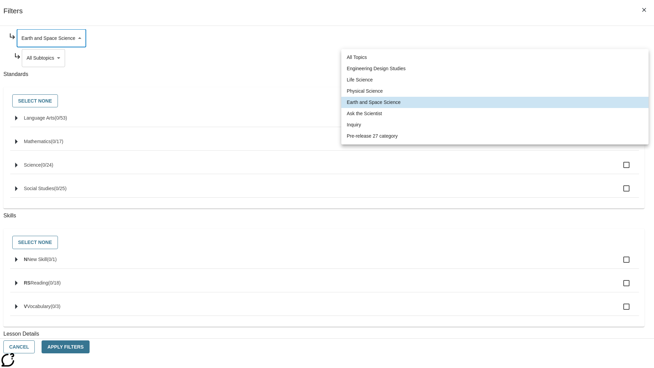
type input "187"
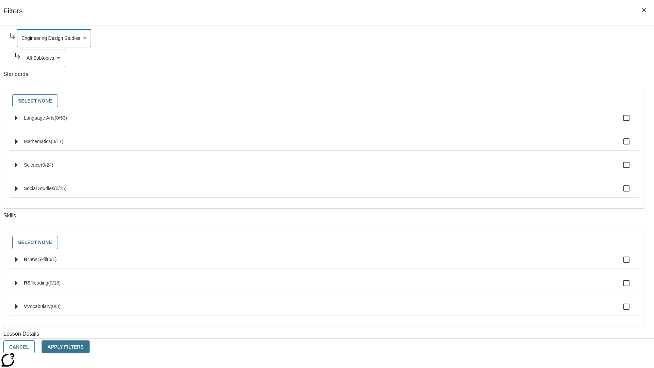
click at [500, 58] on body "Skip to main content [GEOGRAPHIC_DATA] Edition EN Grade 3 2025 Auto Grade 3 Sea…" at bounding box center [327, 211] width 649 height 376
click at [497, 38] on body "Skip to main content [GEOGRAPHIC_DATA] Edition EN Grade 3 2025 Auto Grade 3 Sea…" at bounding box center [327, 211] width 649 height 376
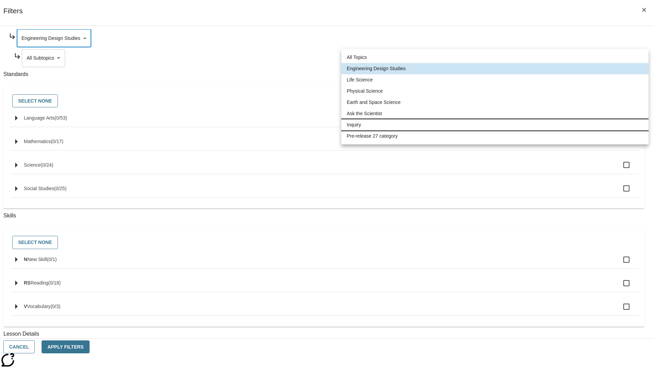
click at [495, 125] on li "Inquiry" at bounding box center [495, 124] width 307 height 11
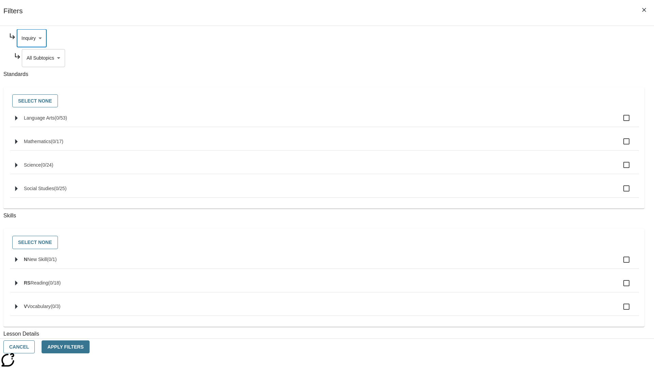
click at [500, 123] on body "Skip to main content [GEOGRAPHIC_DATA] Edition EN Grade 3 2025 Auto Grade 3 Sea…" at bounding box center [327, 211] width 649 height 376
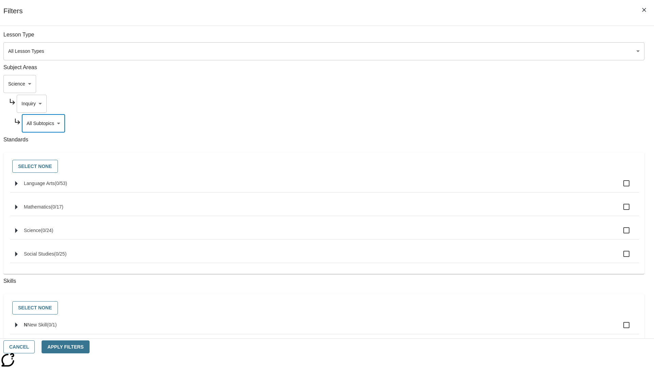
click at [497, 104] on body "Skip to main content [GEOGRAPHIC_DATA] Edition EN Grade 3 2025 Auto Grade 3 Sea…" at bounding box center [327, 211] width 649 height 376
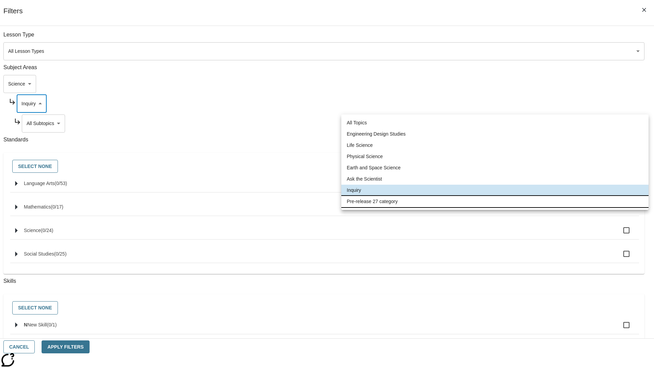
click at [495, 201] on li "Pre-release 27 category" at bounding box center [495, 201] width 307 height 11
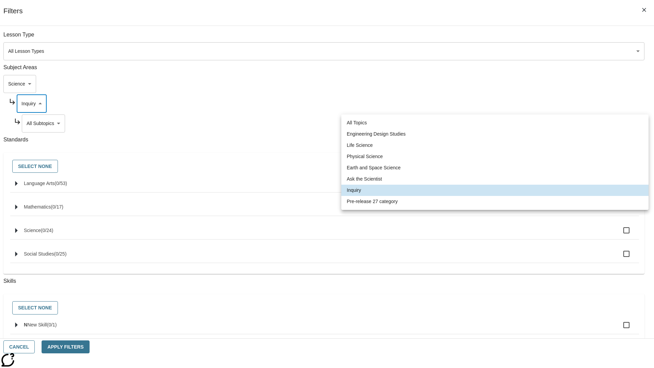
type input "271"
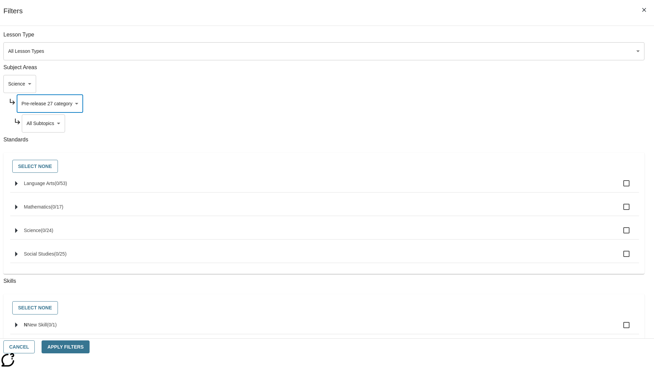
click at [500, 38] on body "Skip to main content [GEOGRAPHIC_DATA] Edition EN Grade 3 2025 Auto Grade 3 Sea…" at bounding box center [327, 211] width 649 height 376
click at [490, 38] on body "Skip to main content [GEOGRAPHIC_DATA] Edition EN Grade 3 2025 Auto Grade 3 Sea…" at bounding box center [327, 211] width 649 height 376
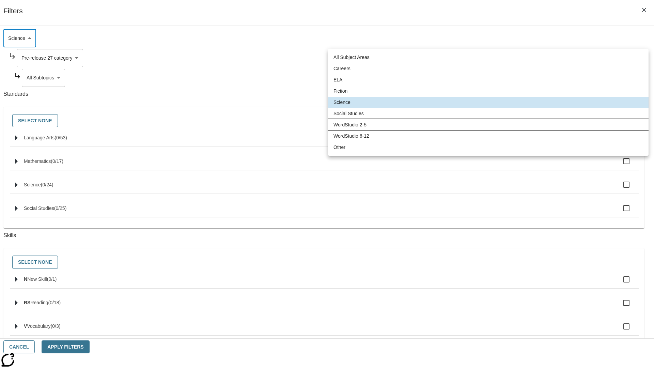
click at [488, 125] on li "WordStudio 2-5" at bounding box center [488, 124] width 321 height 11
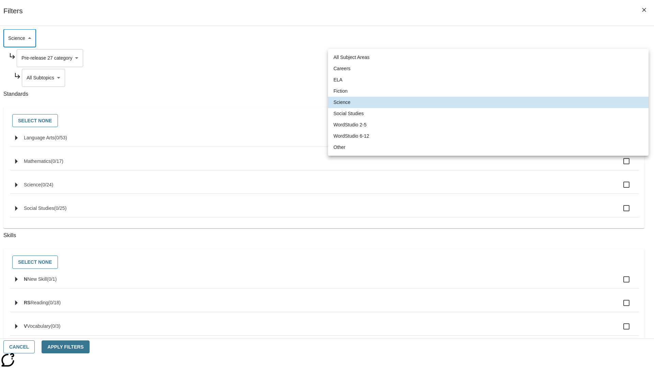
type input "6"
